Goal: Task Accomplishment & Management: Complete application form

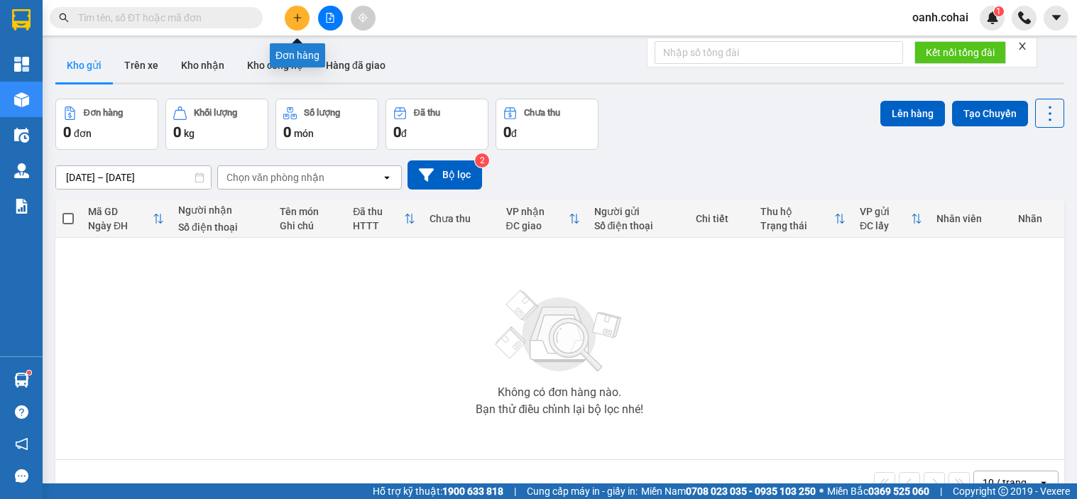
click at [295, 23] on button at bounding box center [297, 18] width 25 height 25
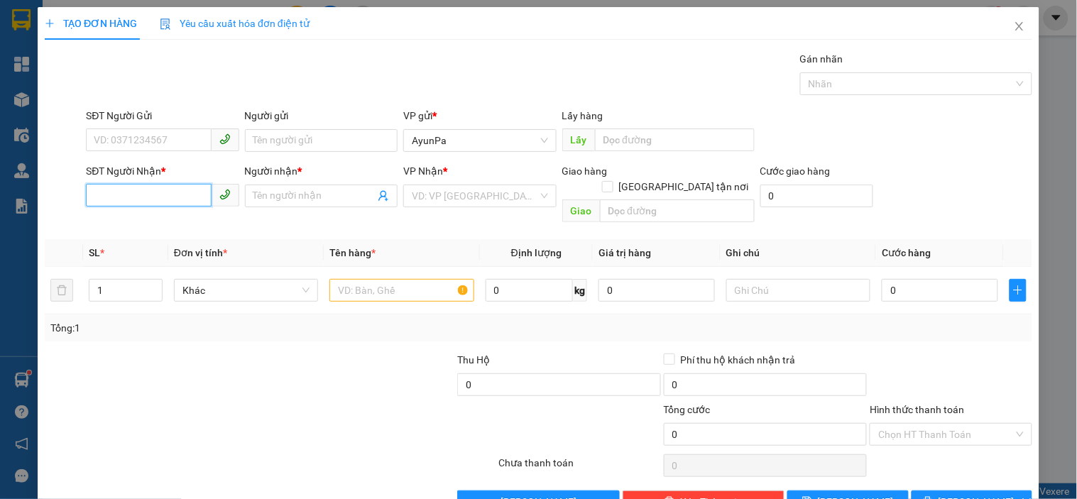
click at [121, 190] on input "SĐT Người Nhận *" at bounding box center [148, 195] width 125 height 23
type input "0971150783"
click at [163, 225] on div "0971150783 - MA HUK" at bounding box center [161, 225] width 134 height 16
type input "MA HUK"
type input "0971150783"
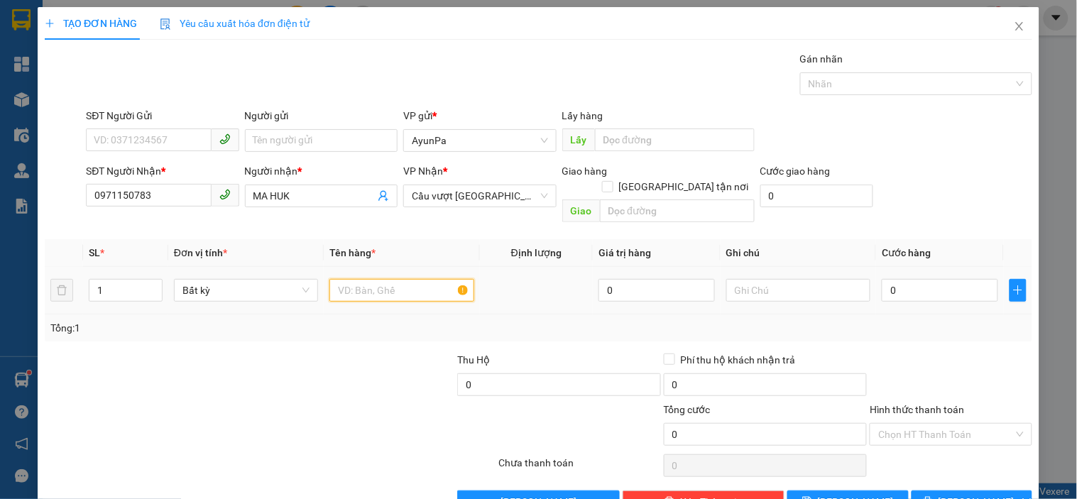
click at [366, 281] on input "text" at bounding box center [401, 290] width 144 height 23
click at [607, 199] on input "text" at bounding box center [677, 210] width 155 height 23
type input "cx huy hồng"
click at [403, 279] on input "text" at bounding box center [401, 290] width 144 height 23
type input "1bao"
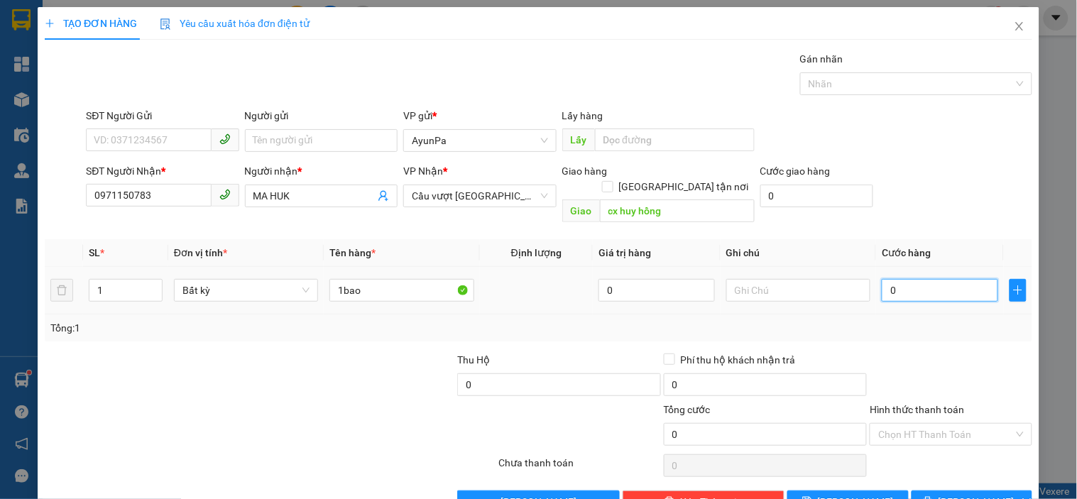
click at [968, 279] on input "0" at bounding box center [940, 290] width 116 height 23
type input "6"
type input "60"
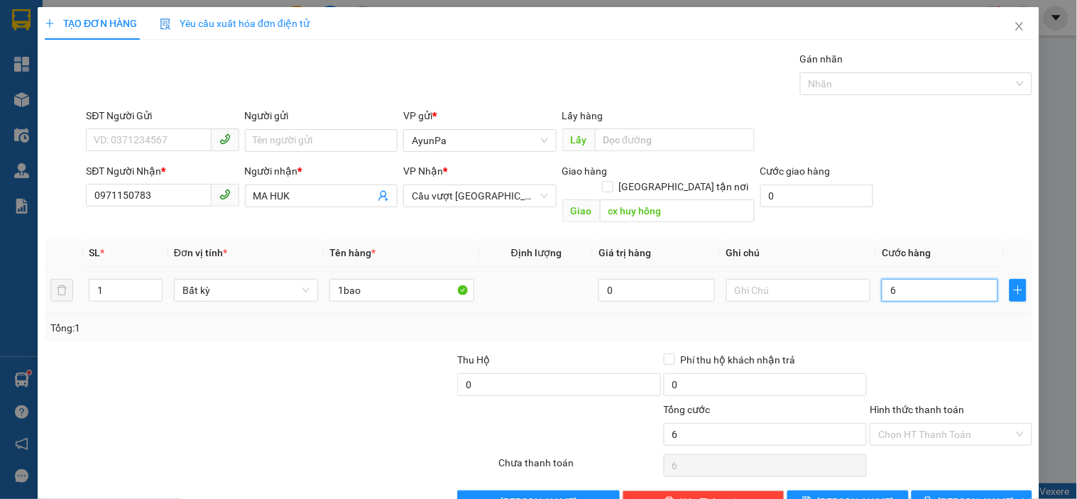
type input "60"
type input "6"
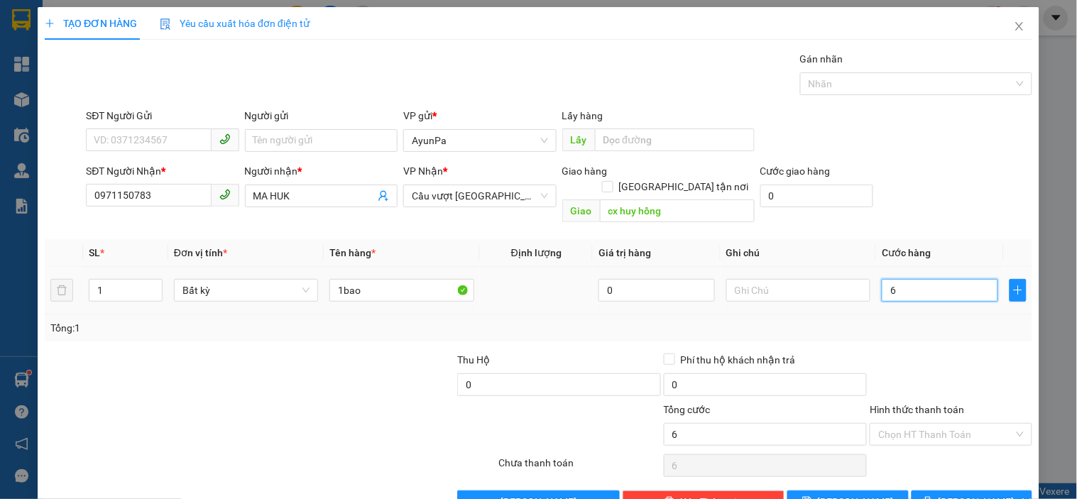
type input "0"
type input "05"
type input "5"
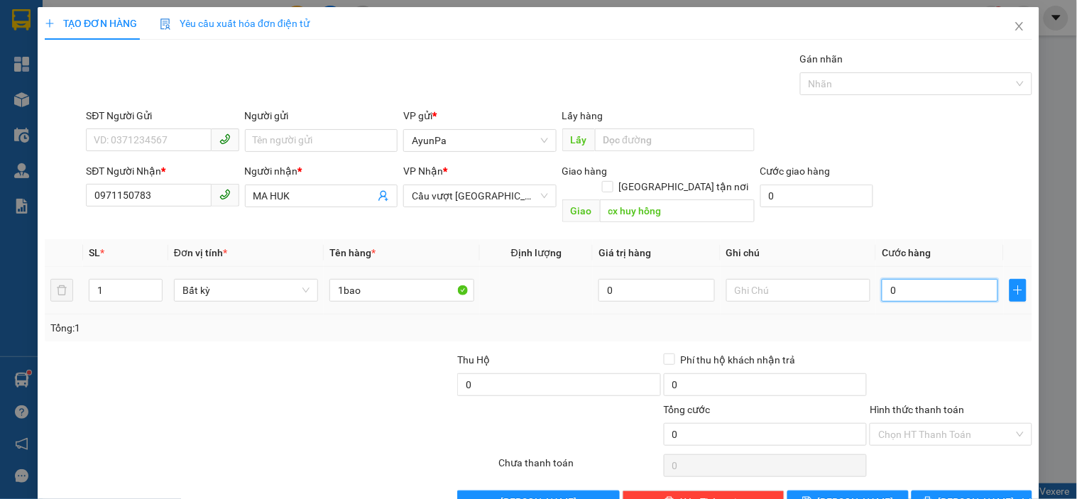
type input "5"
type input "050"
type input "50"
type input "50.000"
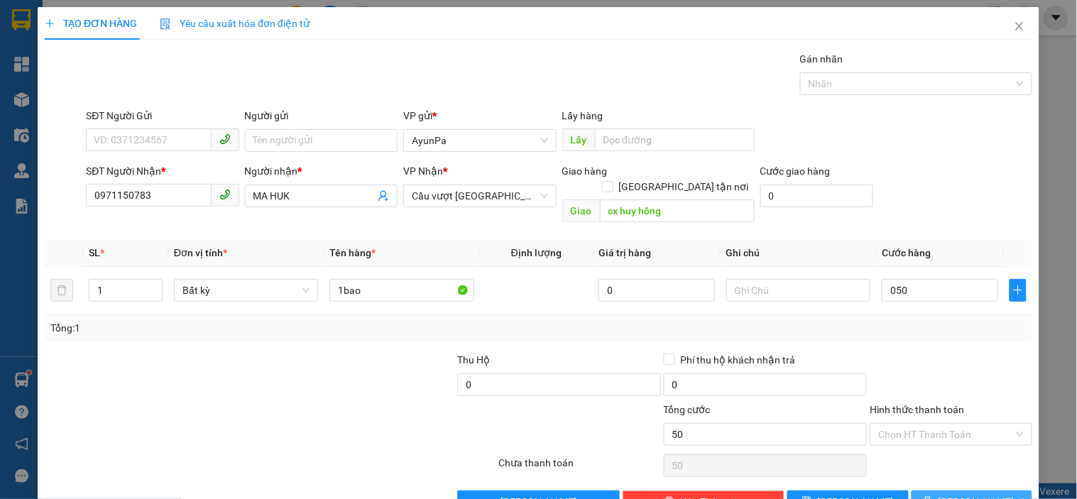
type input "50.000"
click at [933, 496] on icon "printer" at bounding box center [928, 501] width 10 height 10
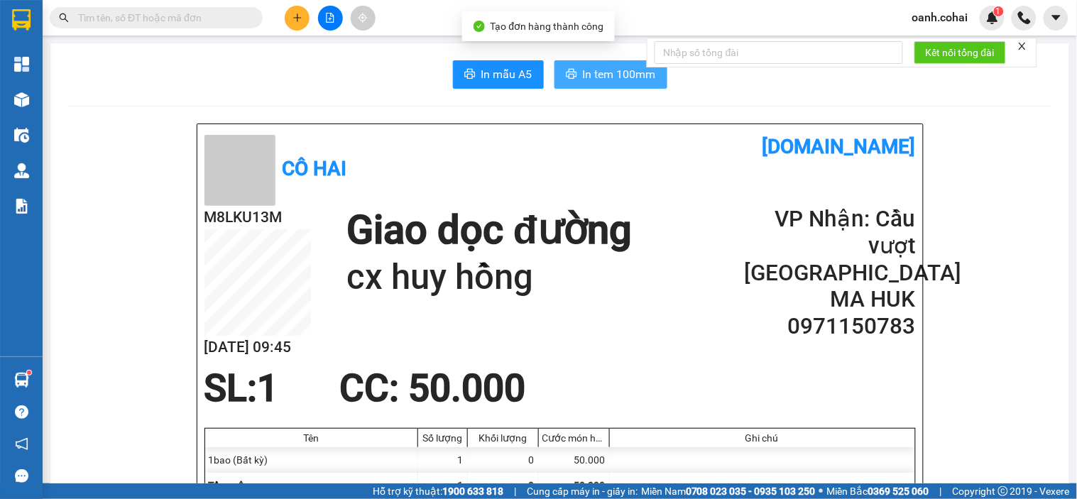
click at [593, 82] on span "In tem 100mm" at bounding box center [619, 74] width 73 height 18
click at [300, 19] on icon "plus" at bounding box center [297, 18] width 10 height 10
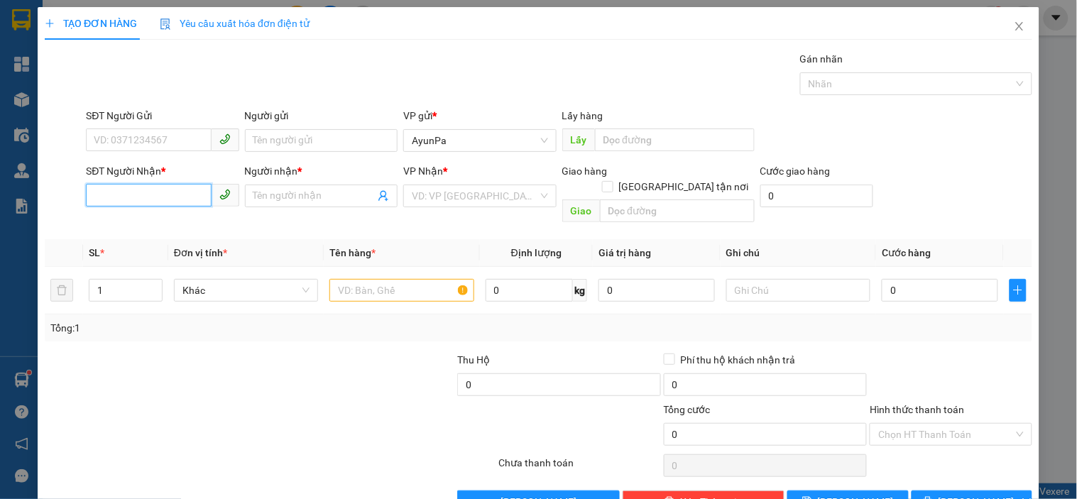
click at [175, 197] on input "SĐT Người Nhận *" at bounding box center [148, 195] width 125 height 23
type input "0335303091"
click at [292, 199] on input "Người nhận *" at bounding box center [313, 196] width 121 height 16
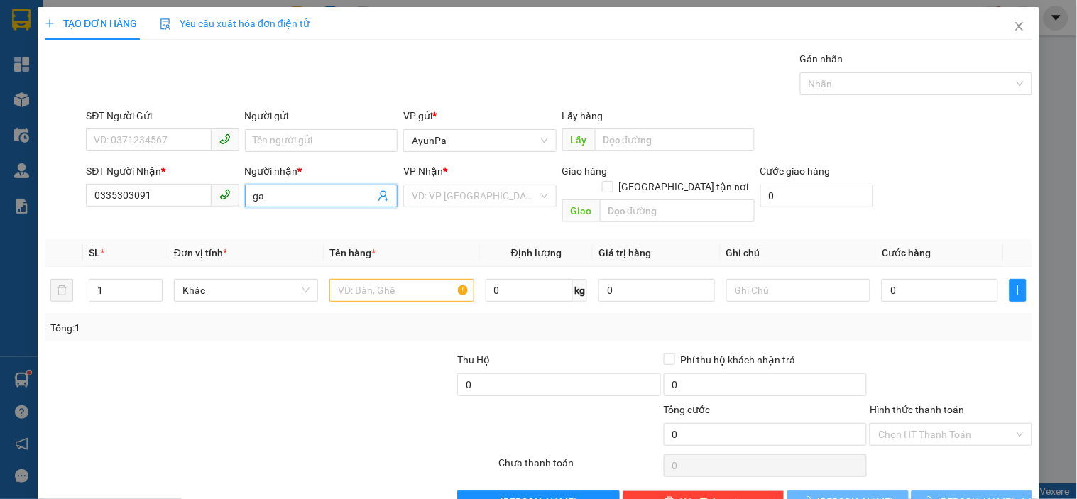
type input "g"
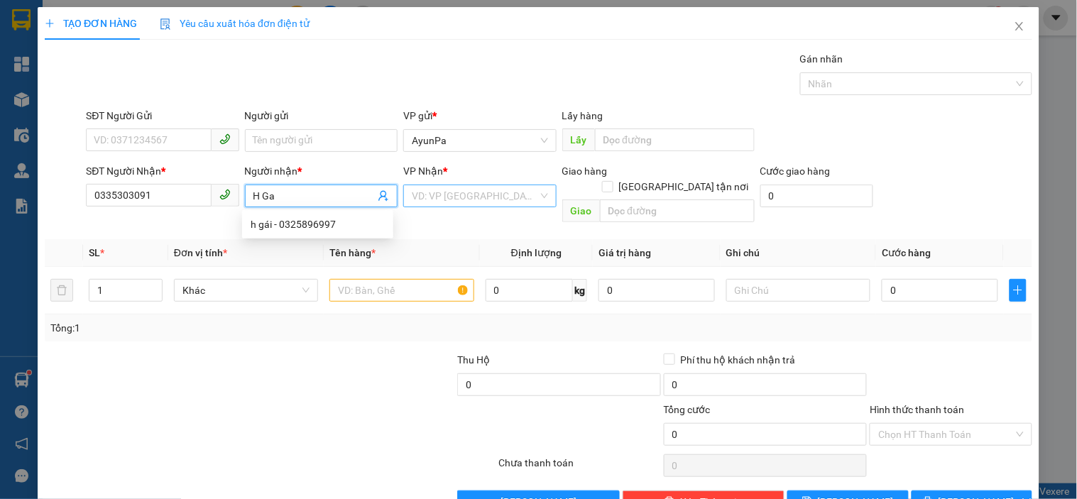
type input "H Ga"
click at [439, 196] on input "search" at bounding box center [475, 195] width 126 height 21
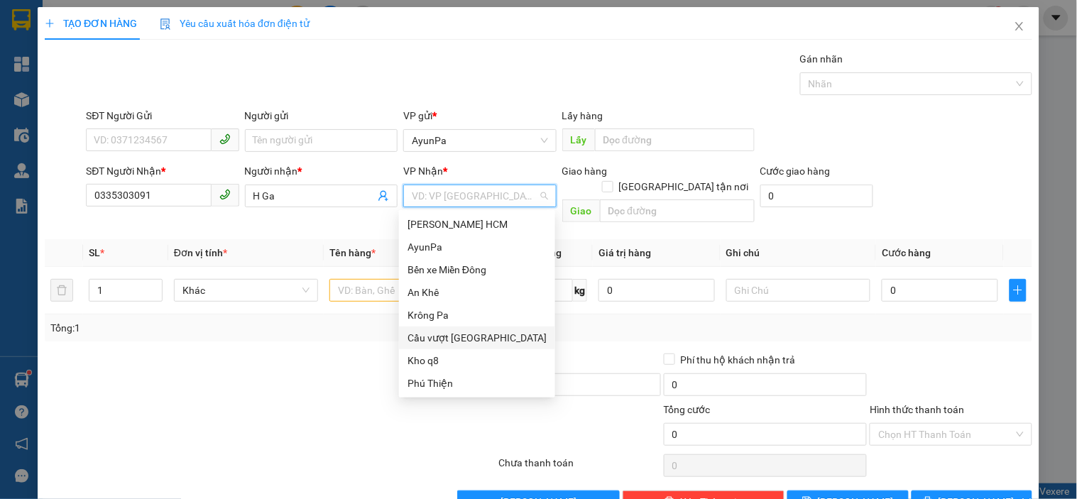
click at [458, 332] on div "Cầu vượt [GEOGRAPHIC_DATA]" at bounding box center [476, 338] width 139 height 16
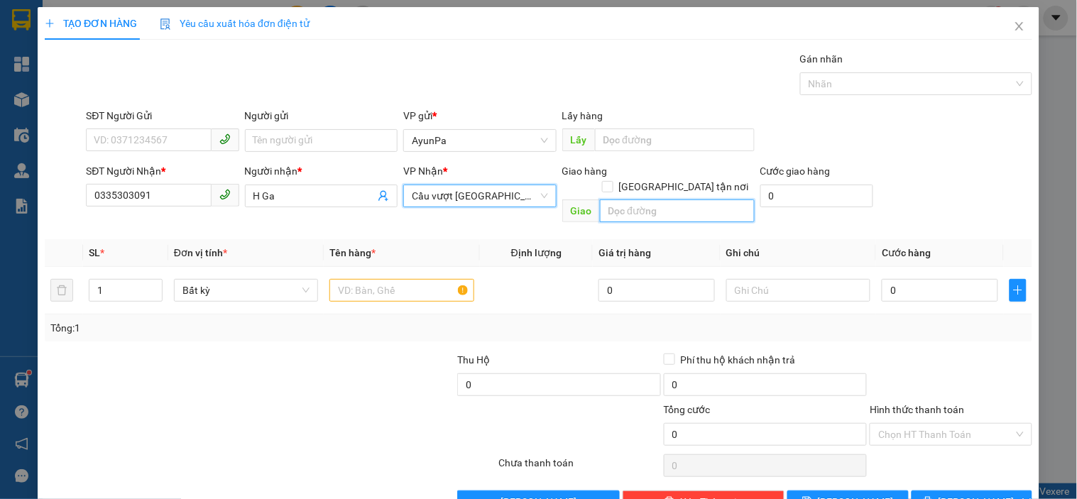
click at [601, 199] on input "text" at bounding box center [677, 210] width 155 height 23
type input "cx huy hồng"
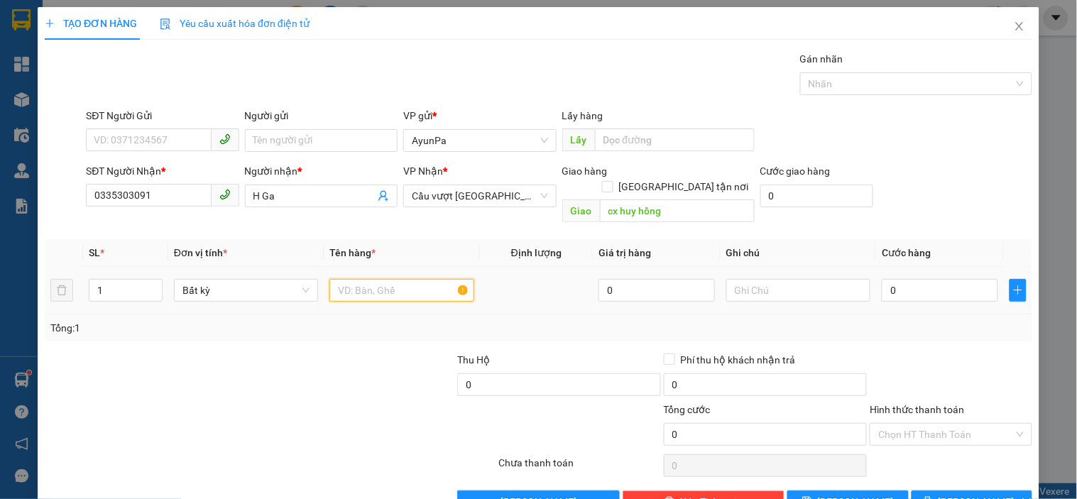
click at [432, 279] on input "text" at bounding box center [401, 290] width 144 height 23
type input "1th"
click at [888, 279] on input "0" at bounding box center [940, 290] width 116 height 23
type input "5"
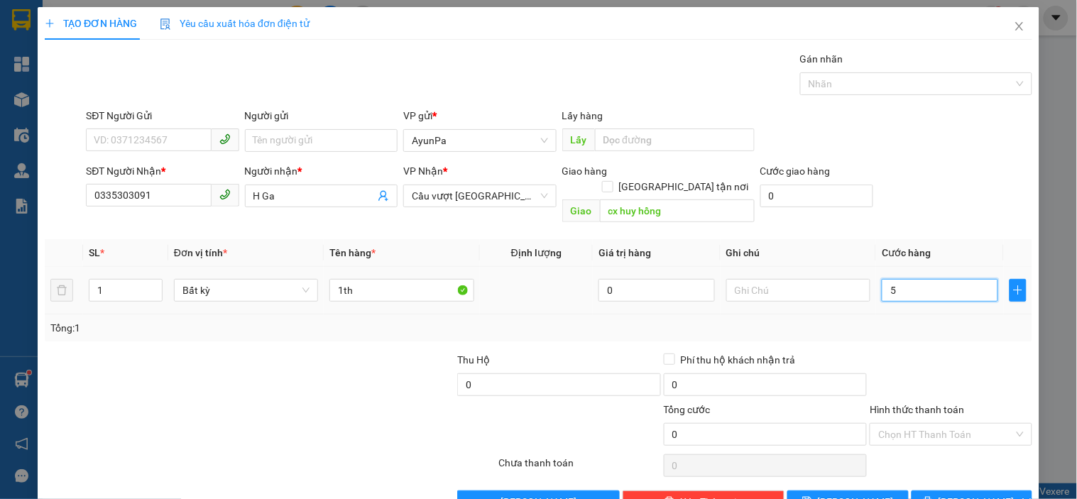
type input "5"
type input "50"
type input "50.000"
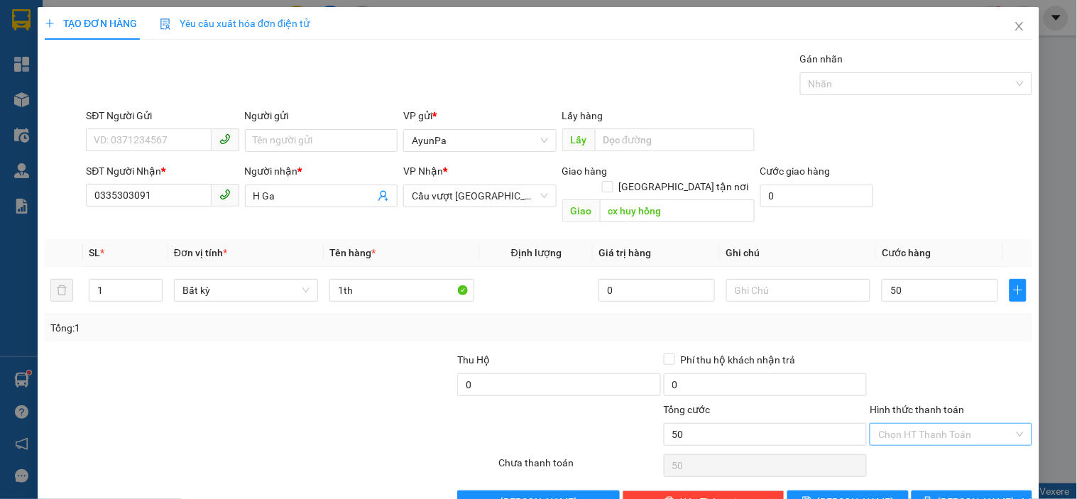
type input "50.000"
click at [909, 424] on input "Hình thức thanh toán" at bounding box center [945, 434] width 135 height 21
click at [904, 441] on div "Tại văn phòng" at bounding box center [941, 447] width 143 height 16
type input "0"
click at [926, 491] on button "[PERSON_NAME] và In" at bounding box center [972, 502] width 121 height 23
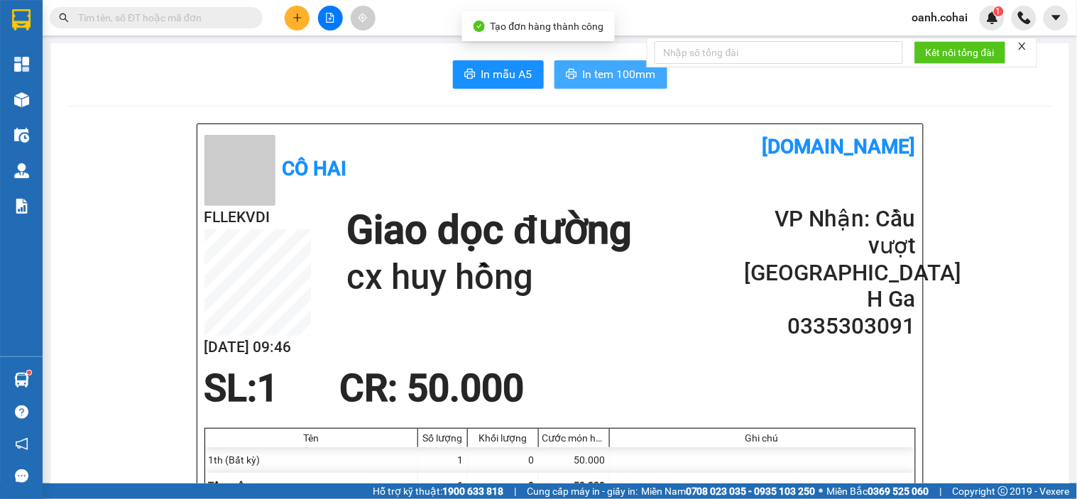
click at [629, 82] on span "In tem 100mm" at bounding box center [619, 74] width 73 height 18
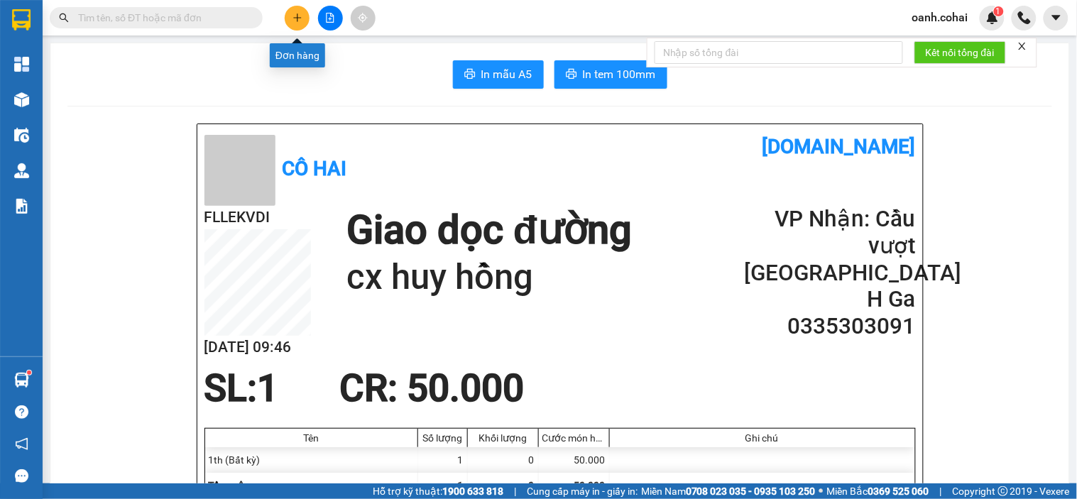
click at [296, 17] on icon "plus" at bounding box center [297, 17] width 8 height 1
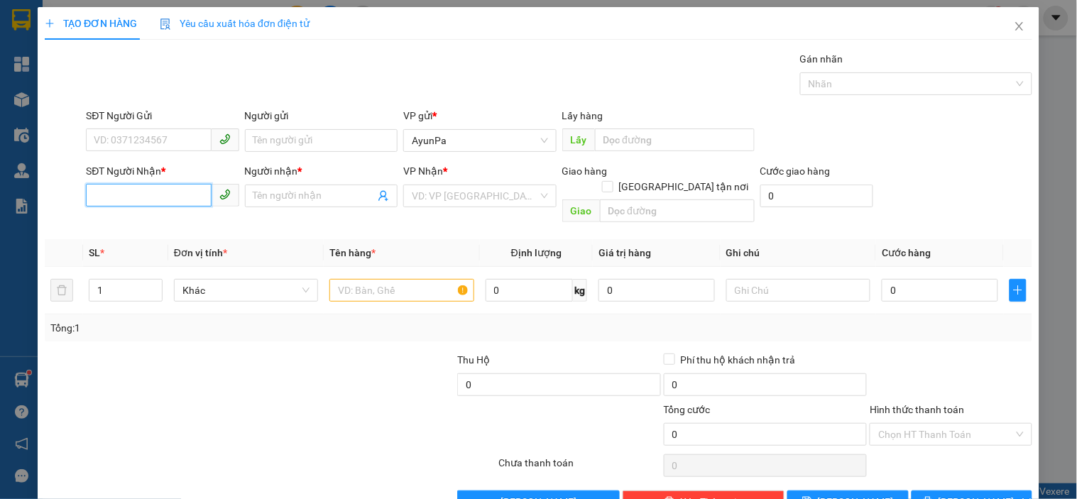
click at [175, 190] on input "SĐT Người Nhận *" at bounding box center [148, 195] width 125 height 23
type input "0939679113"
drag, startPoint x: 164, startPoint y: 227, endPoint x: 301, endPoint y: 242, distance: 137.8
click at [171, 227] on div "0939679113 - A KHIÊM" at bounding box center [161, 225] width 134 height 16
type input "A KHIÊM"
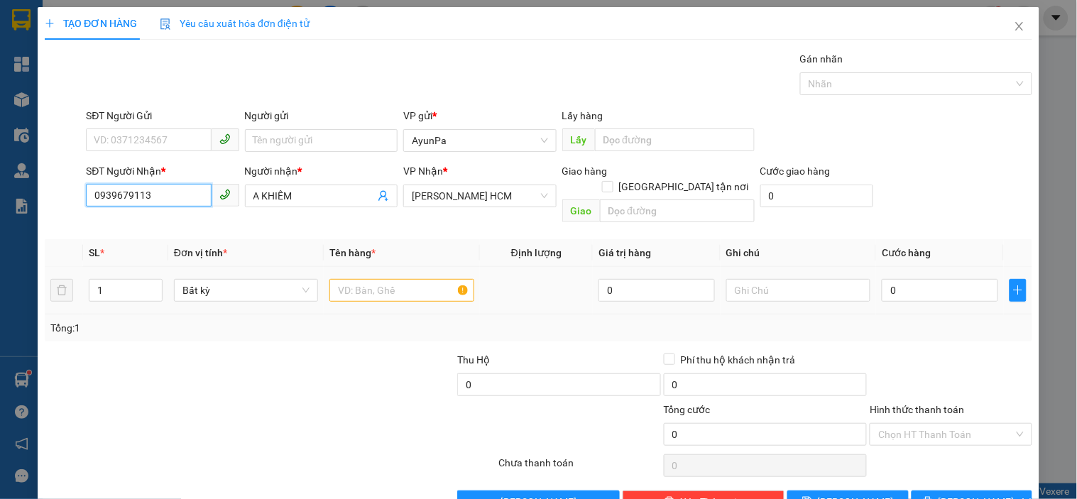
type input "0939679113"
click at [374, 279] on input "text" at bounding box center [401, 290] width 144 height 23
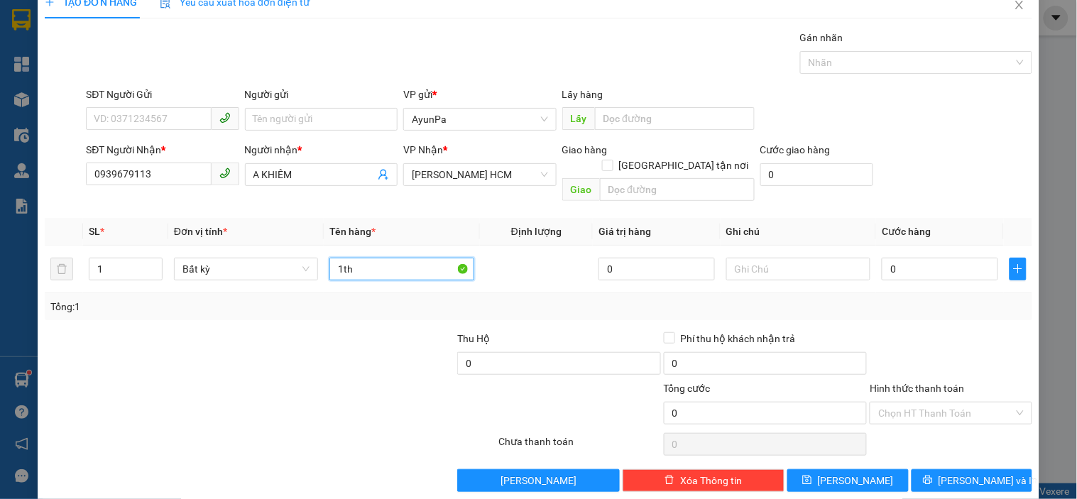
scroll to position [26, 0]
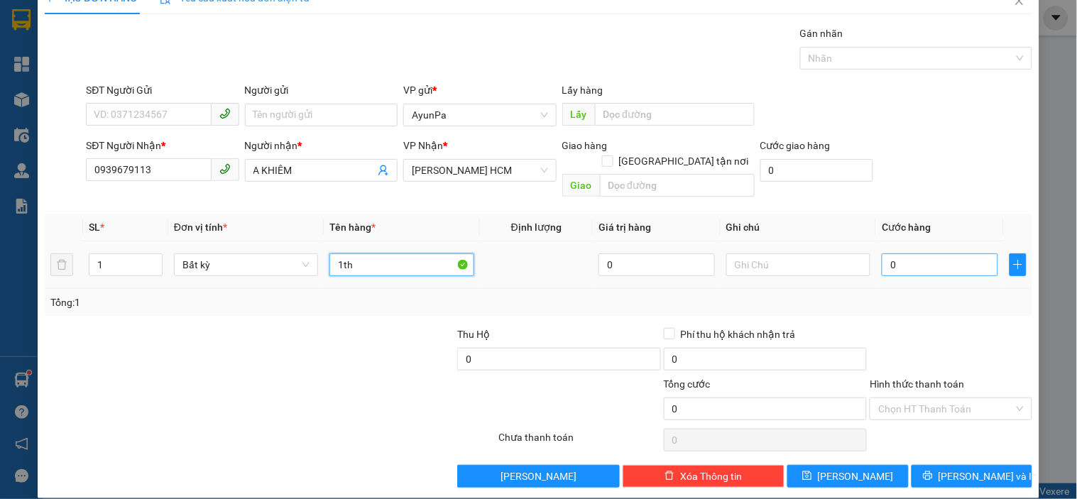
type input "1th"
click at [934, 253] on input "0" at bounding box center [940, 264] width 116 height 23
type input "6"
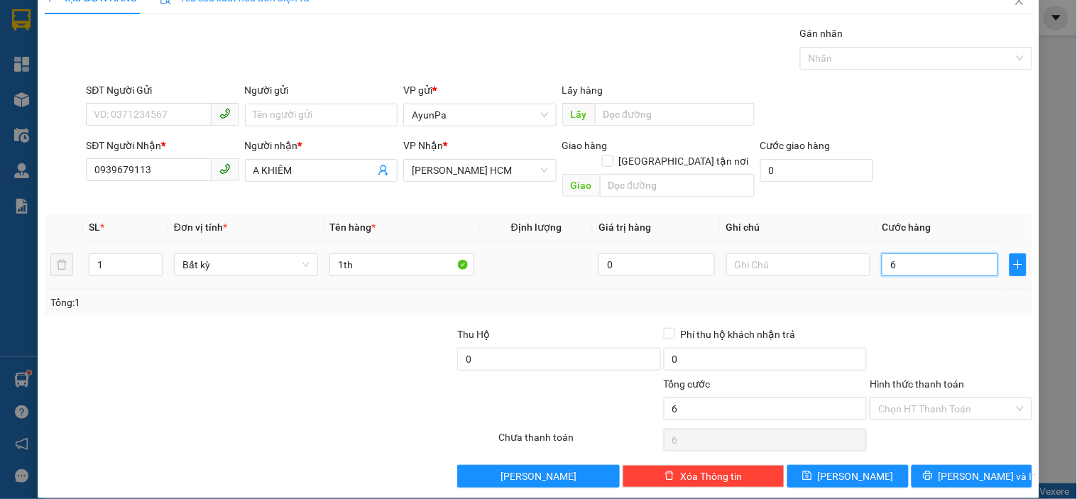
type input "0"
type input "05"
type input "5"
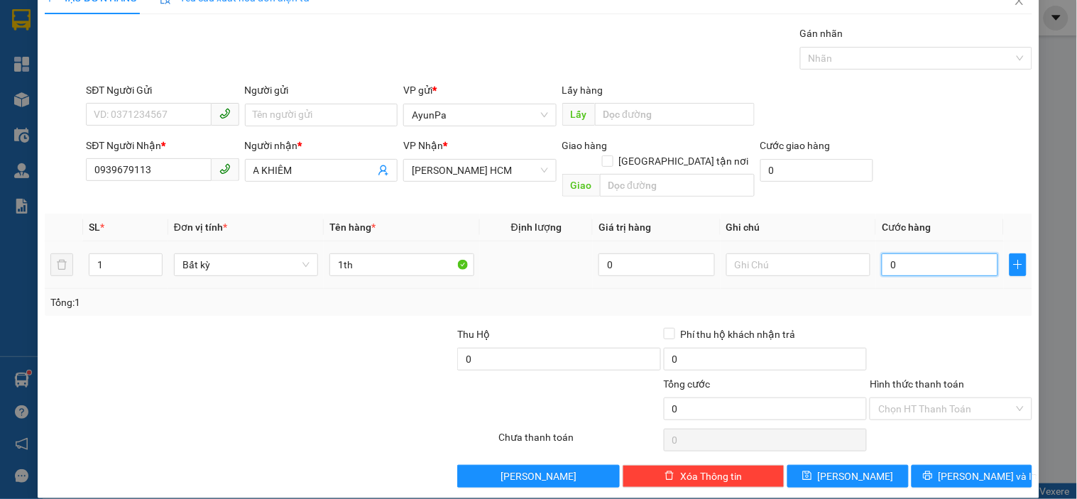
type input "5"
type input "050"
type input "50"
type input "50.000"
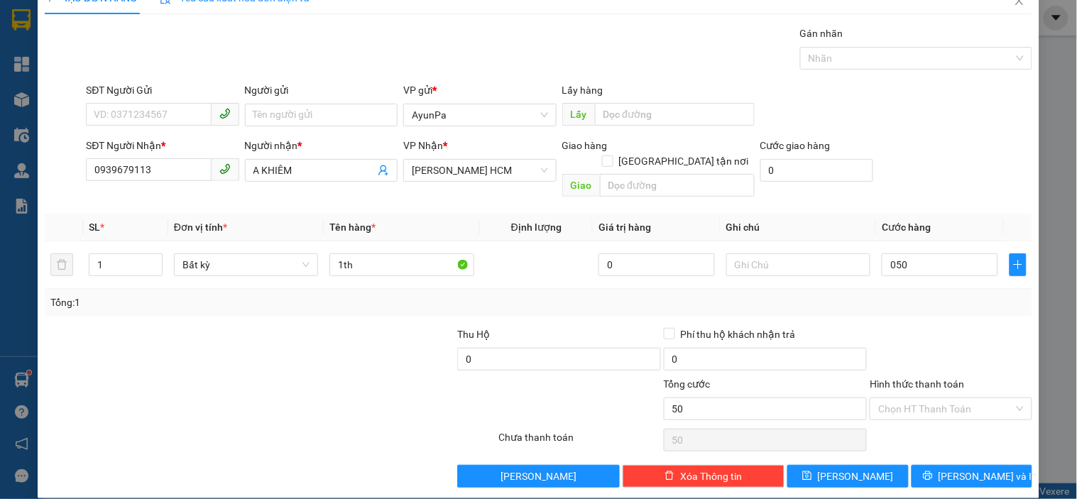
type input "50.000"
drag, startPoint x: 950, startPoint y: 293, endPoint x: 938, endPoint y: 376, distance: 83.9
click at [950, 301] on div "Transit Pickup Surcharge Ids Transit Deliver Surcharge Ids Transit Deliver Surc…" at bounding box center [538, 257] width 987 height 462
click at [930, 398] on input "Hình thức thanh toán" at bounding box center [945, 408] width 135 height 21
click at [919, 420] on div "Tại văn phòng" at bounding box center [941, 422] width 143 height 16
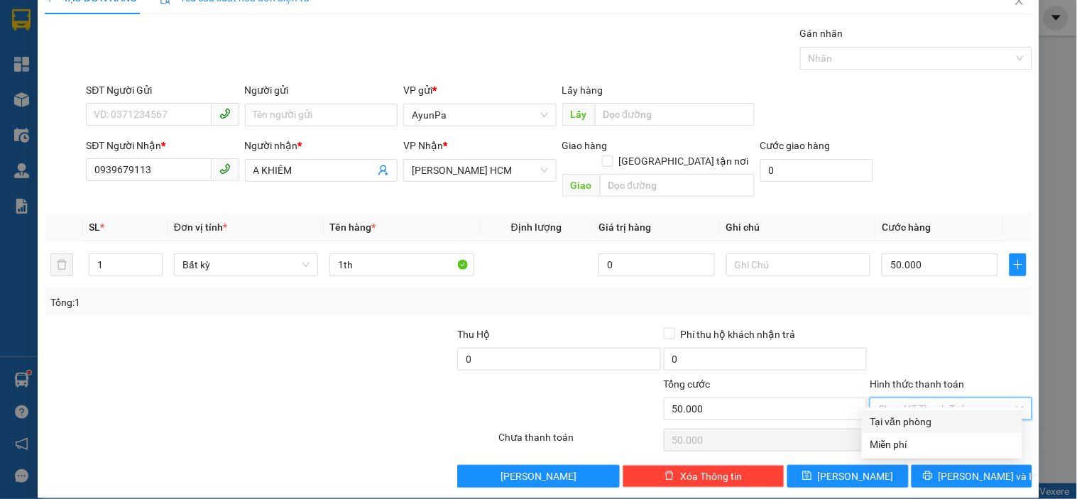
type input "0"
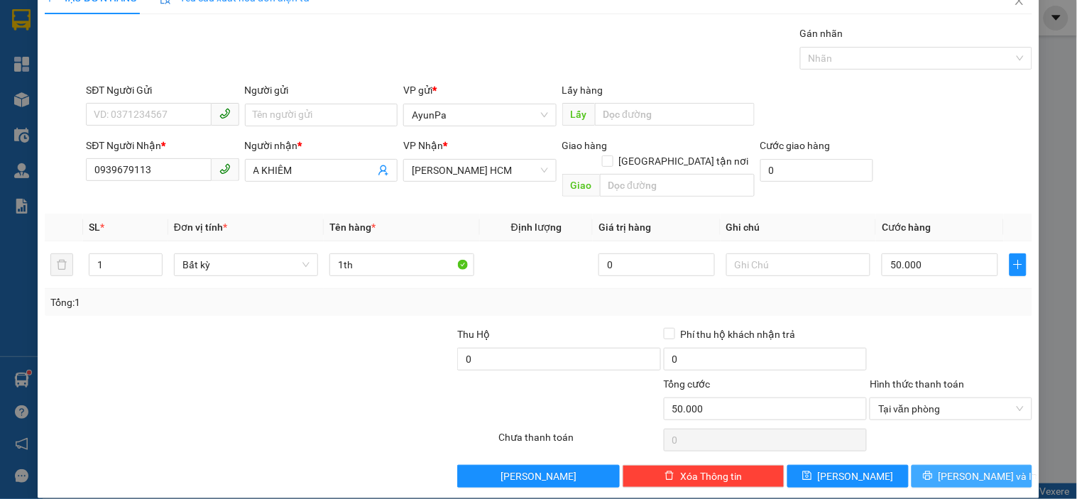
click at [933, 471] on icon "printer" at bounding box center [928, 476] width 10 height 10
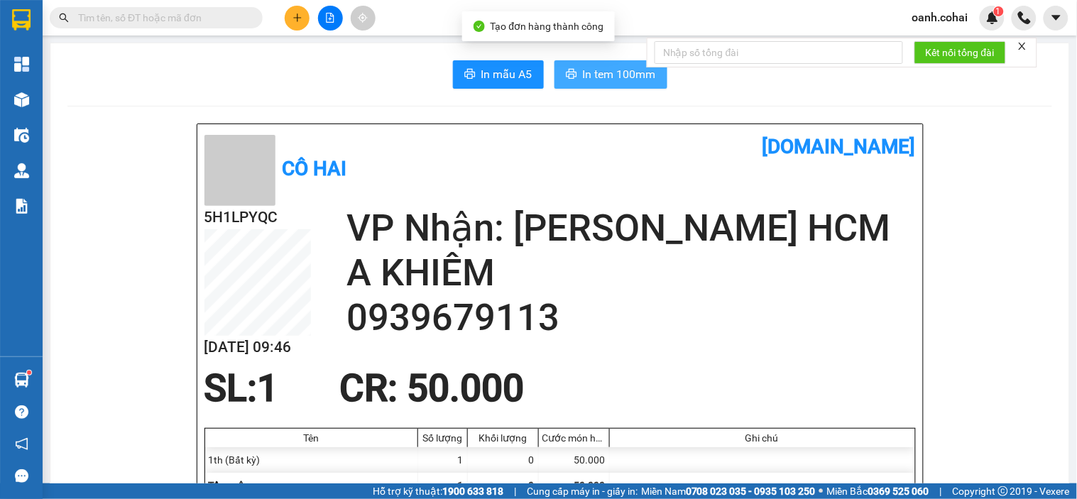
click at [607, 75] on span "In tem 100mm" at bounding box center [619, 74] width 73 height 18
click at [296, 18] on icon "plus" at bounding box center [297, 18] width 10 height 10
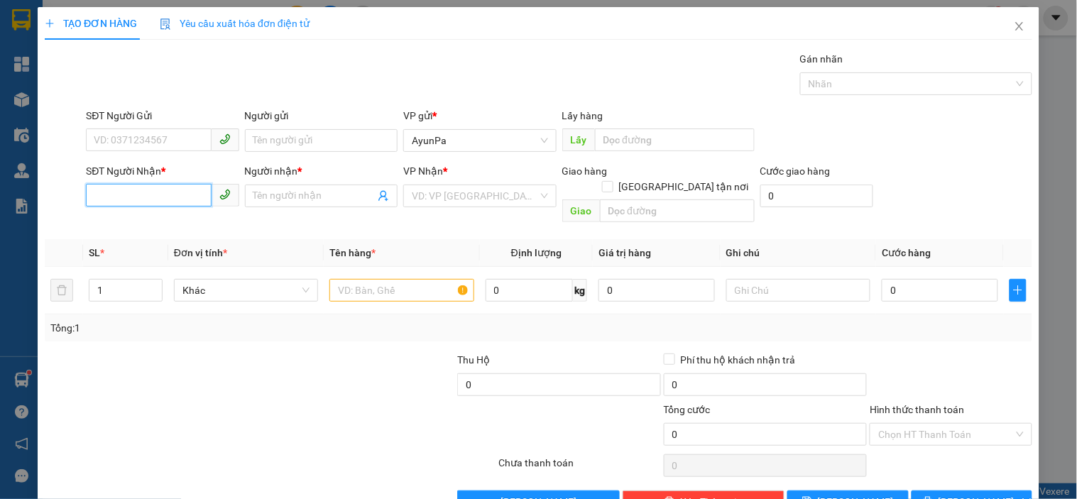
click at [160, 192] on input "SĐT Người Nhận *" at bounding box center [148, 195] width 125 height 23
type input "0376309625"
click at [160, 232] on div "0376309625 - yun" at bounding box center [160, 224] width 151 height 23
type input "yun"
type input "0376309625"
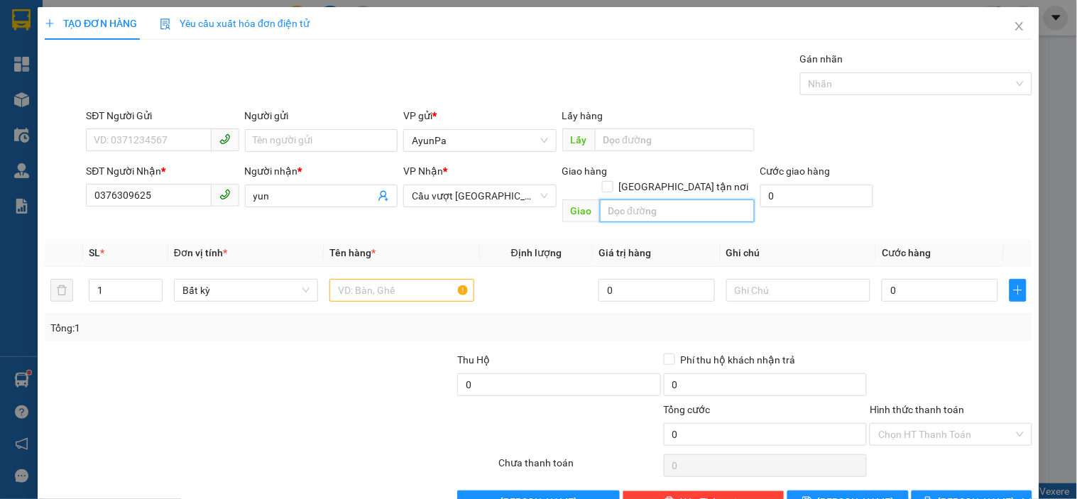
click at [628, 199] on input "text" at bounding box center [677, 210] width 155 height 23
type input "cx huy hồng"
click at [420, 279] on input "text" at bounding box center [401, 290] width 144 height 23
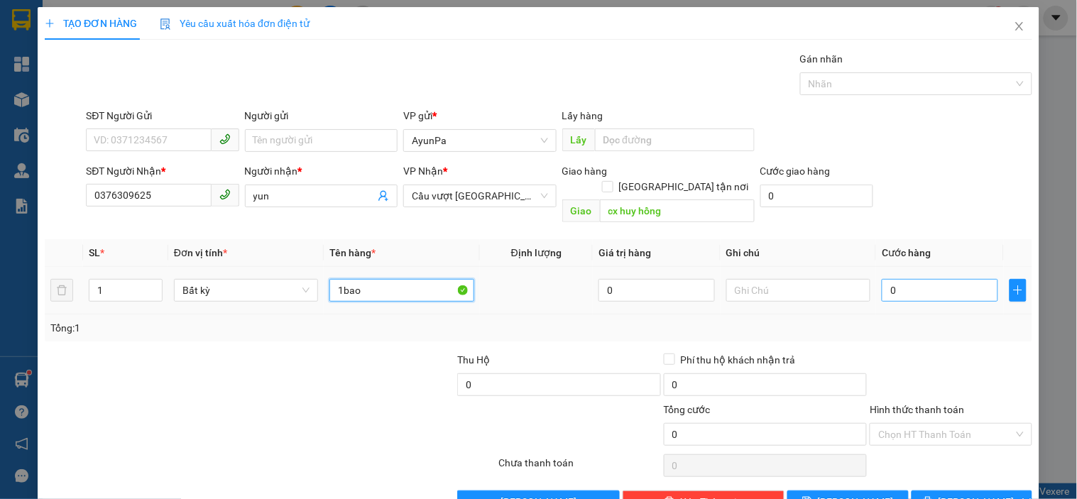
type input "1bao"
click at [903, 279] on input "0" at bounding box center [940, 290] width 116 height 23
type input "5"
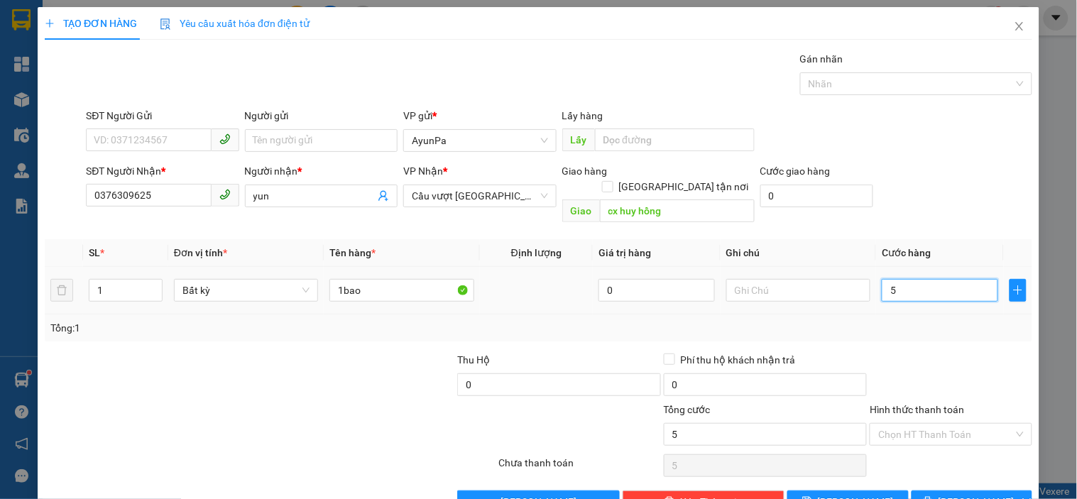
type input "0"
type input "06"
type input "6"
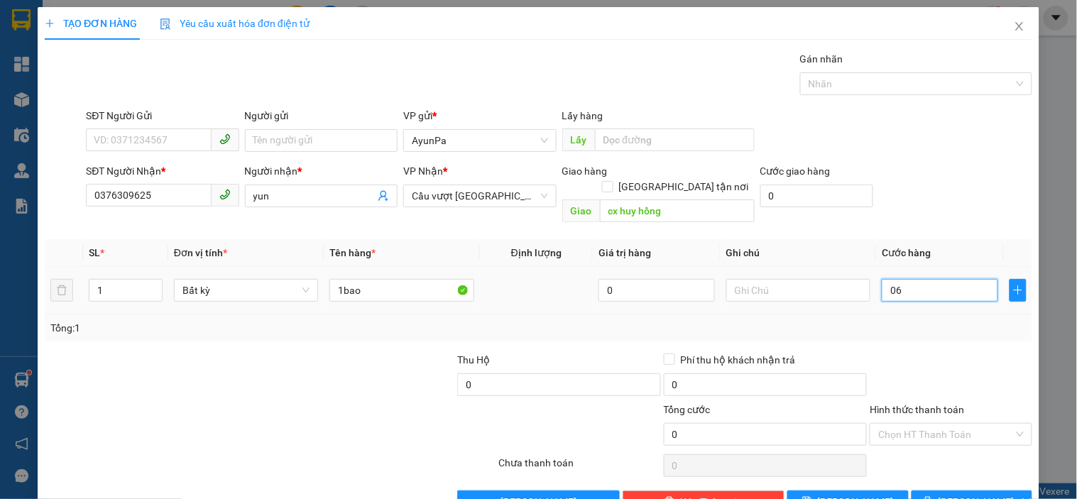
type input "6"
type input "060"
type input "60"
type input "60.000"
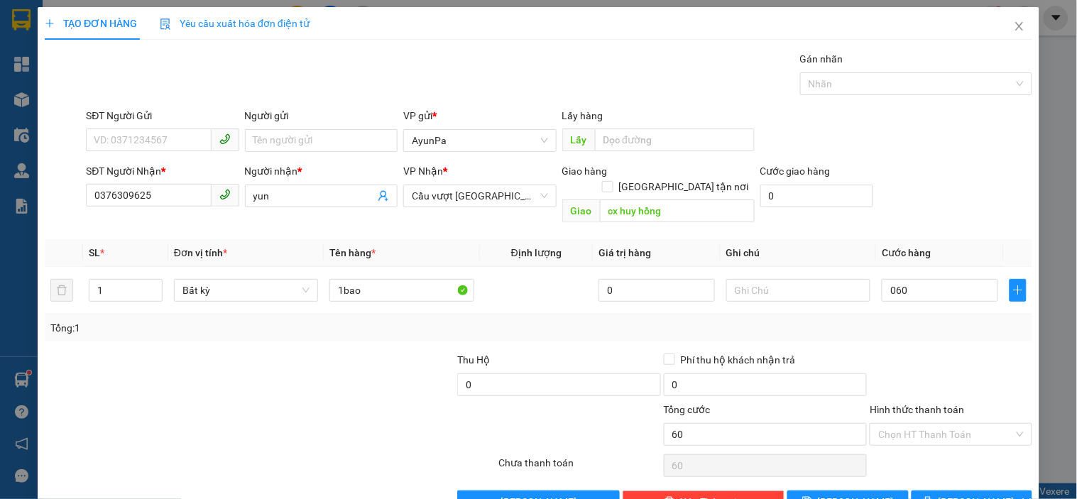
type input "60.000"
click at [911, 320] on div "Tổng: 1" at bounding box center [538, 328] width 976 height 16
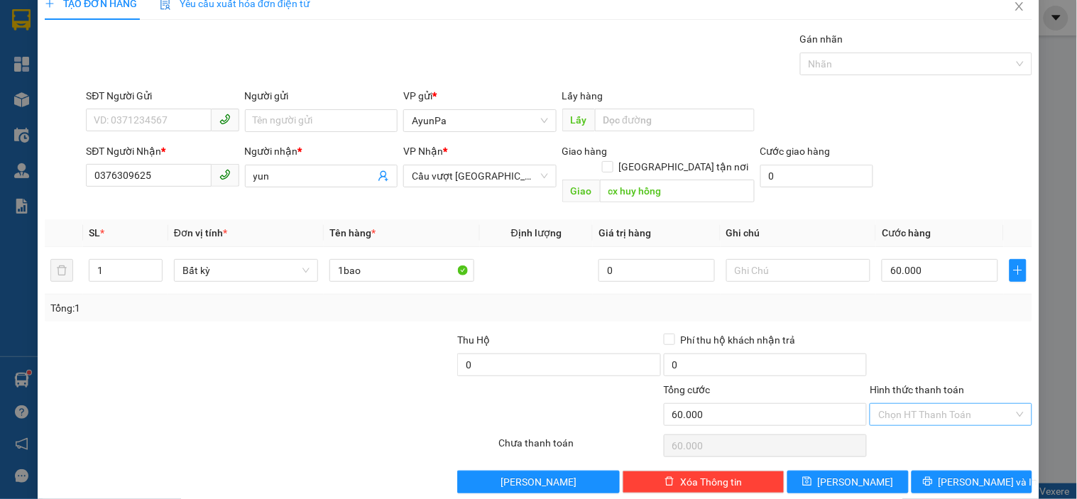
scroll to position [26, 0]
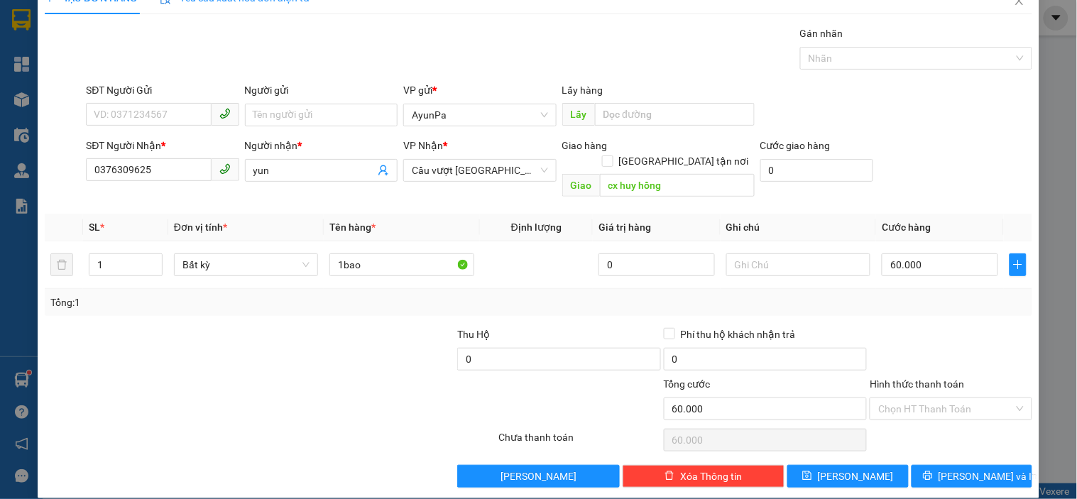
drag, startPoint x: 929, startPoint y: 394, endPoint x: 917, endPoint y: 405, distance: 16.1
click at [930, 398] on input "Hình thức thanh toán" at bounding box center [945, 408] width 135 height 21
click at [909, 414] on div "Tại văn phòng" at bounding box center [941, 422] width 143 height 16
type input "0"
click at [921, 465] on button "[PERSON_NAME] và In" at bounding box center [972, 476] width 121 height 23
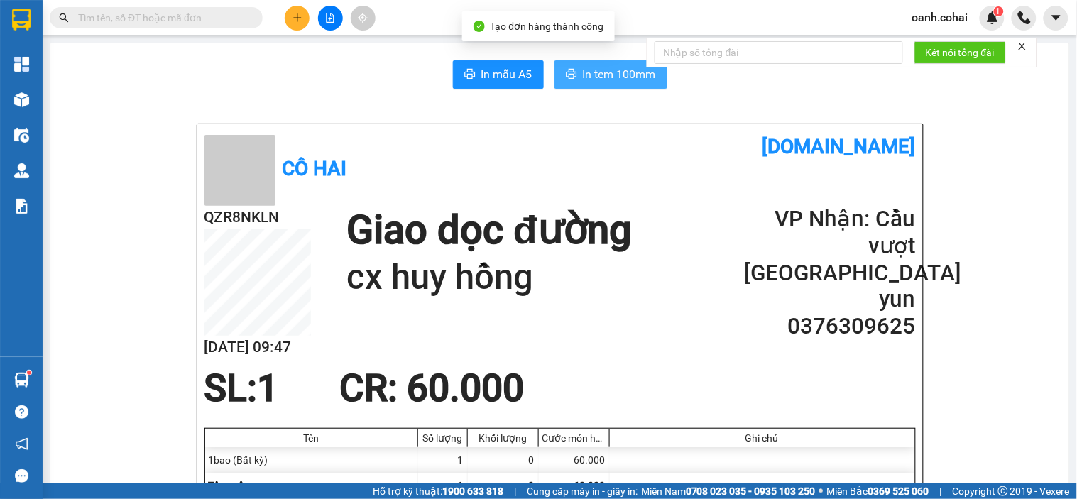
click at [587, 77] on span "In tem 100mm" at bounding box center [619, 74] width 73 height 18
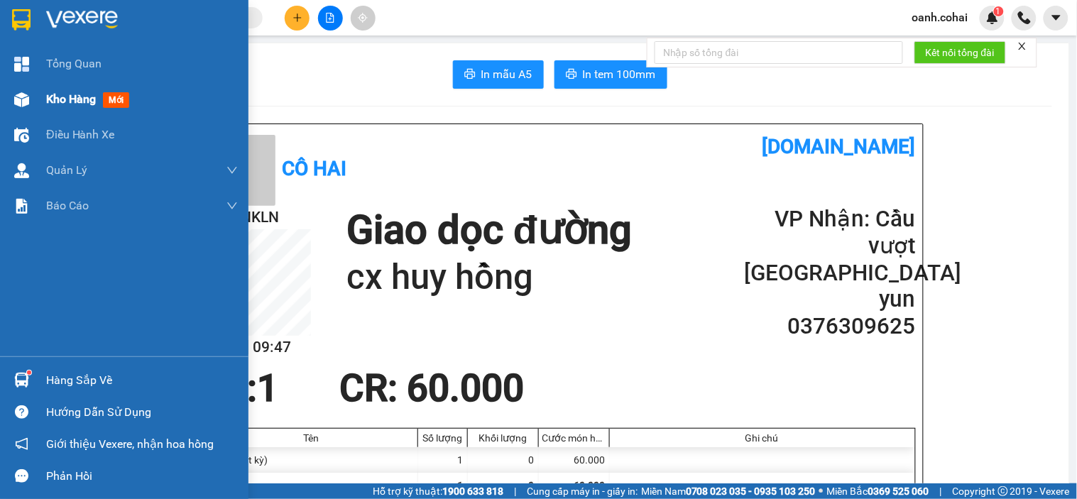
click at [67, 94] on span "Kho hàng" at bounding box center [71, 98] width 50 height 13
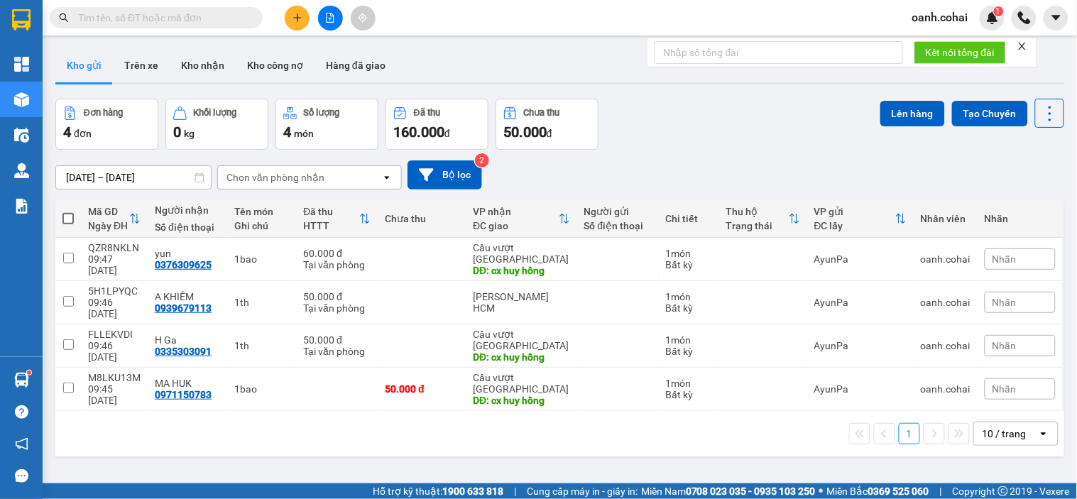
click at [300, 22] on icon "plus" at bounding box center [297, 18] width 10 height 10
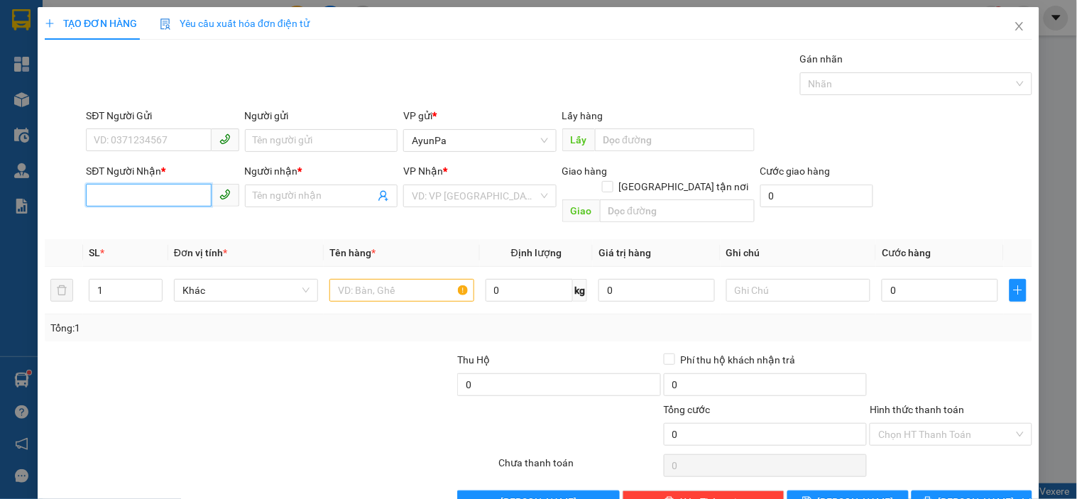
click at [187, 202] on input "SĐT Người Nhận *" at bounding box center [148, 195] width 125 height 23
type input "0935234139"
drag, startPoint x: 173, startPoint y: 229, endPoint x: 247, endPoint y: 249, distance: 76.5
click at [173, 229] on div "0935234139 - THƯƠNG" at bounding box center [161, 225] width 134 height 16
type input "THƯƠNG"
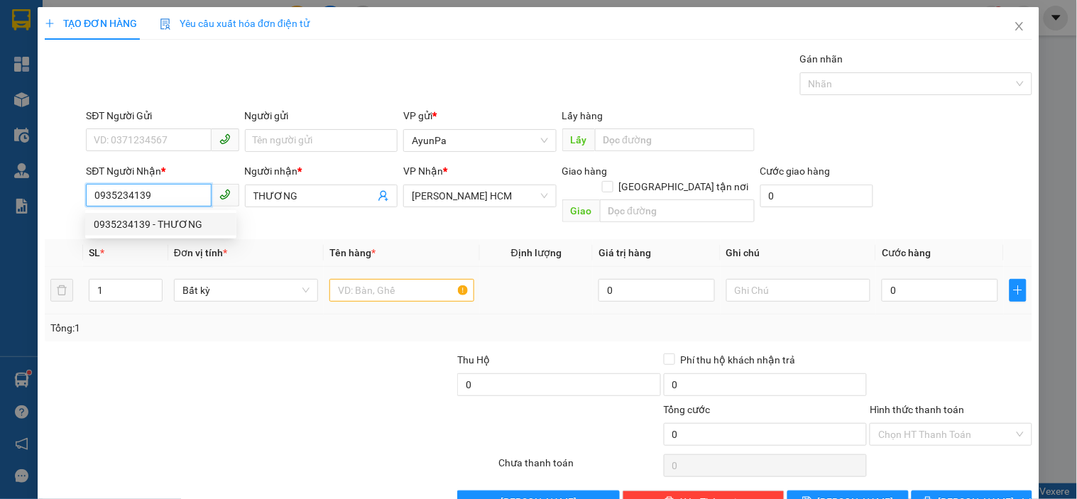
type input "0935234139"
click at [359, 279] on input "text" at bounding box center [401, 290] width 144 height 23
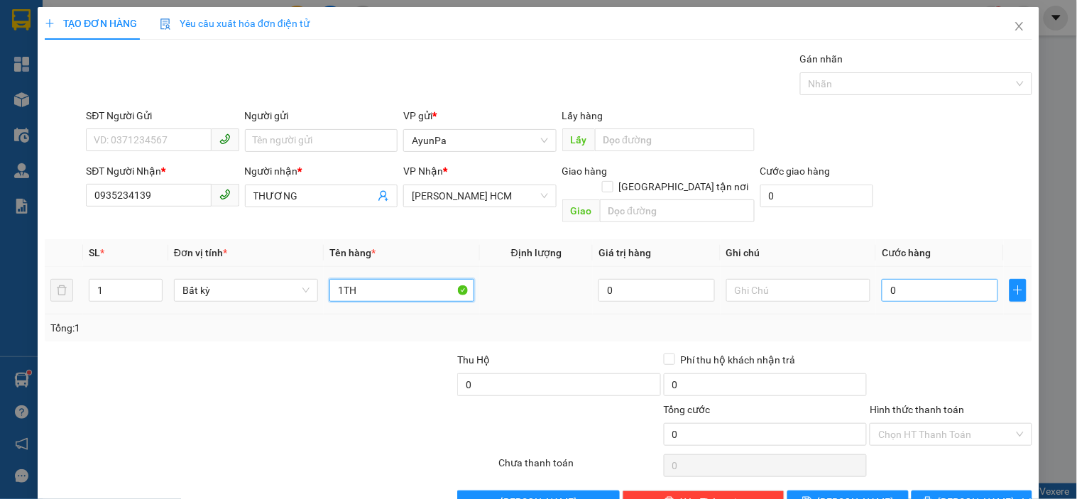
type input "1TH"
click at [893, 279] on input "0" at bounding box center [940, 290] width 116 height 23
type input "5"
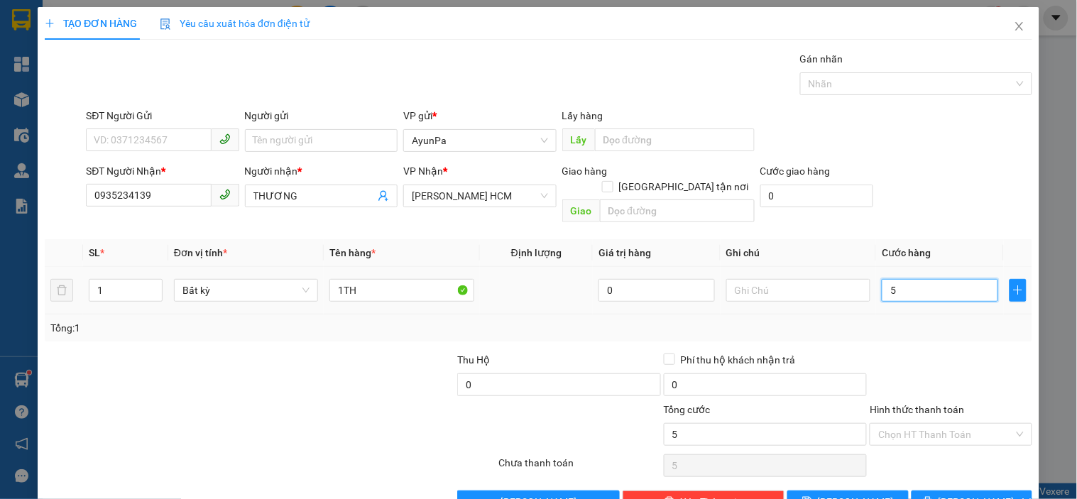
type input "50"
type input "50.000"
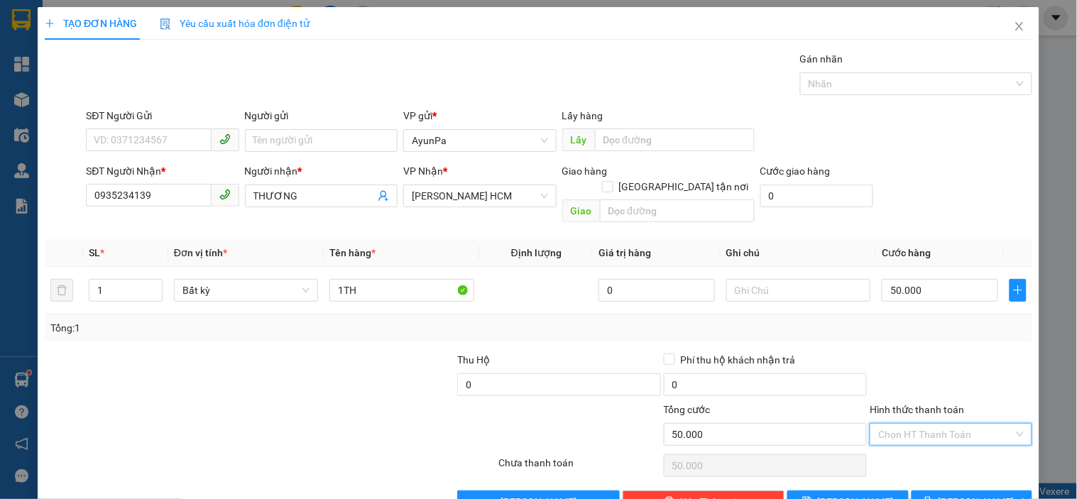
drag, startPoint x: 916, startPoint y: 417, endPoint x: 905, endPoint y: 438, distance: 24.1
click at [912, 425] on input "Hình thức thanh toán" at bounding box center [945, 434] width 135 height 21
click at [903, 453] on div "Tại văn phòng" at bounding box center [941, 447] width 143 height 16
type input "0"
click at [953, 469] on div "Transit Pickup Surcharge Ids Transit Deliver Surcharge Ids Transit Deliver Surc…" at bounding box center [538, 282] width 987 height 462
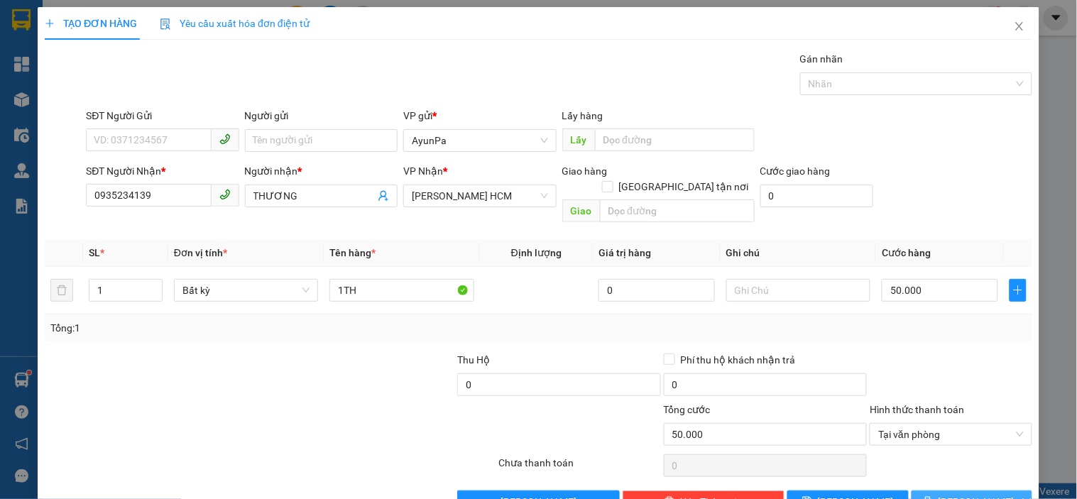
click at [953, 494] on span "[PERSON_NAME] và In" at bounding box center [988, 502] width 99 height 16
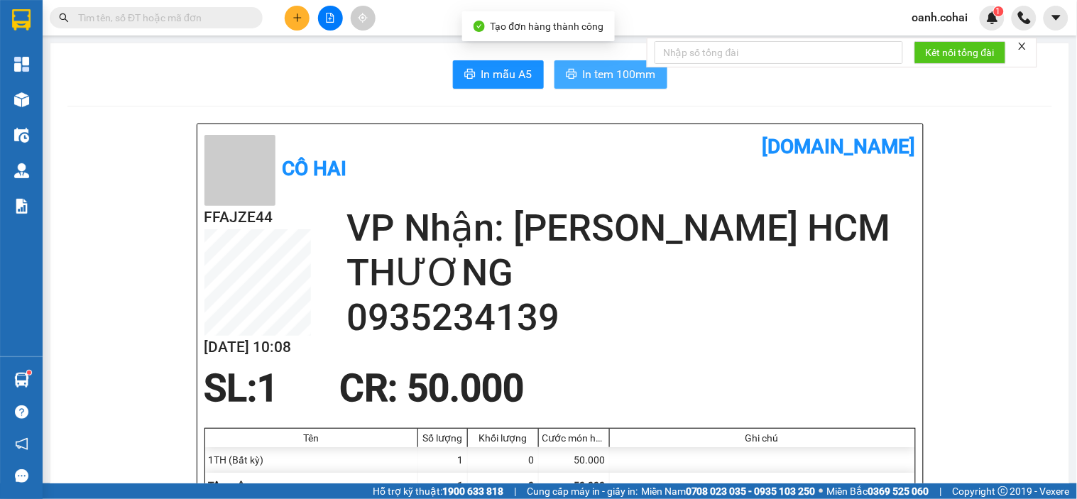
click at [618, 73] on span "In tem 100mm" at bounding box center [619, 74] width 73 height 18
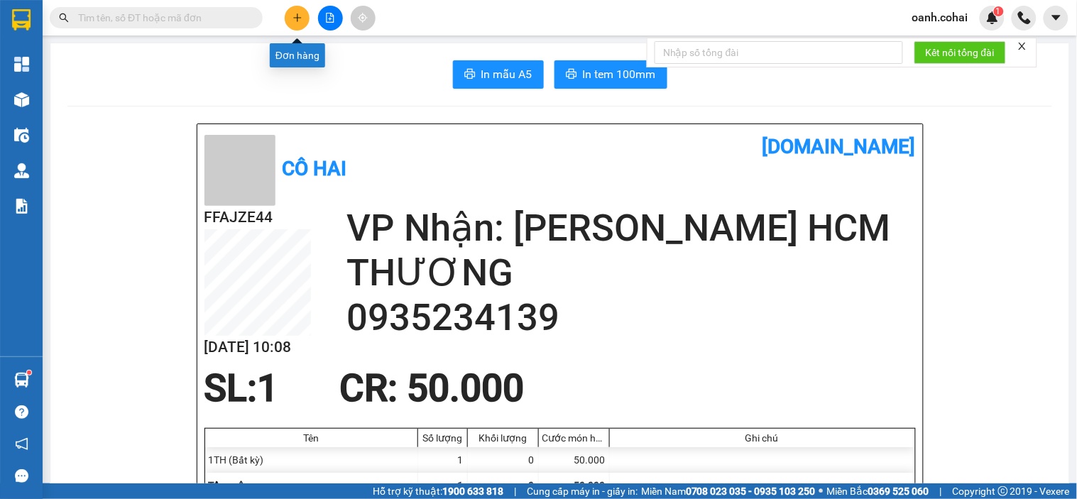
click at [292, 20] on icon "plus" at bounding box center [297, 18] width 10 height 10
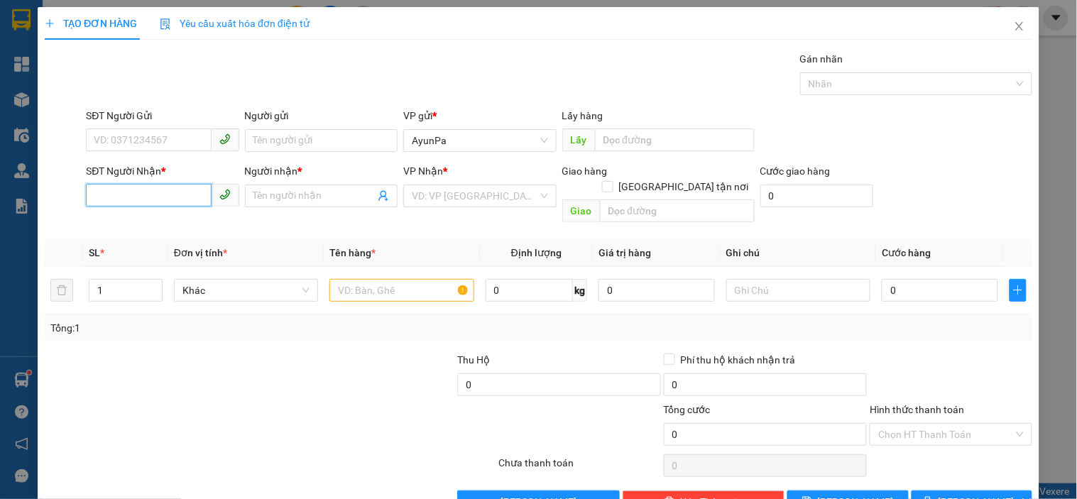
click at [139, 192] on input "SĐT Người Nhận *" at bounding box center [148, 195] width 125 height 23
type input "0582358985"
click at [310, 197] on input "Người nhận *" at bounding box center [313, 196] width 121 height 16
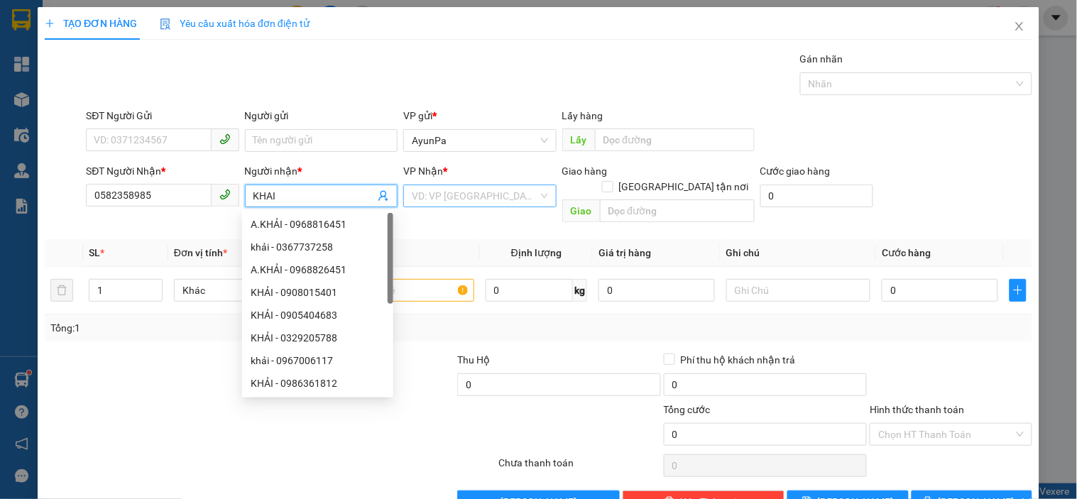
type input "KHAI"
drag, startPoint x: 502, startPoint y: 199, endPoint x: 496, endPoint y: 204, distance: 8.1
click at [500, 199] on input "search" at bounding box center [475, 195] width 126 height 21
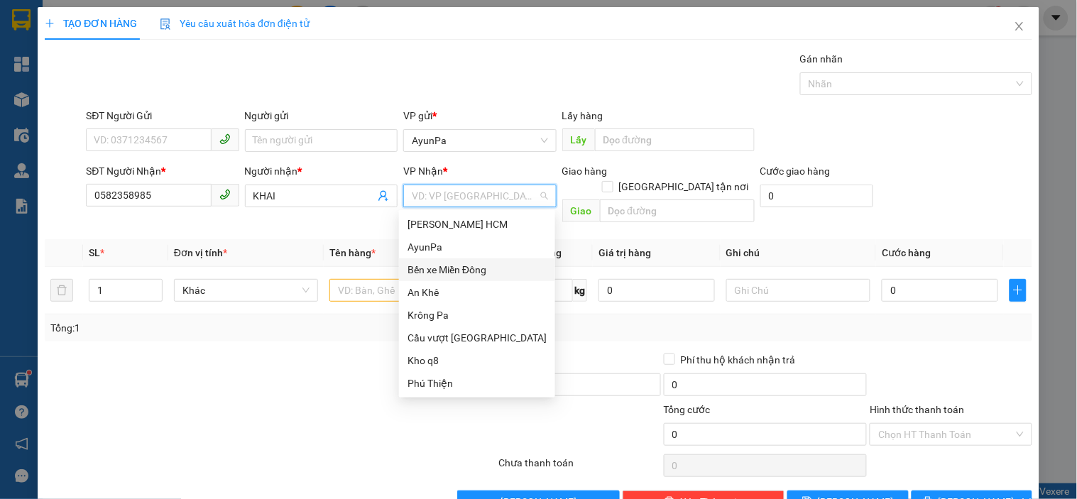
click at [450, 271] on div "Bến xe Miền Đông" at bounding box center [476, 270] width 139 height 16
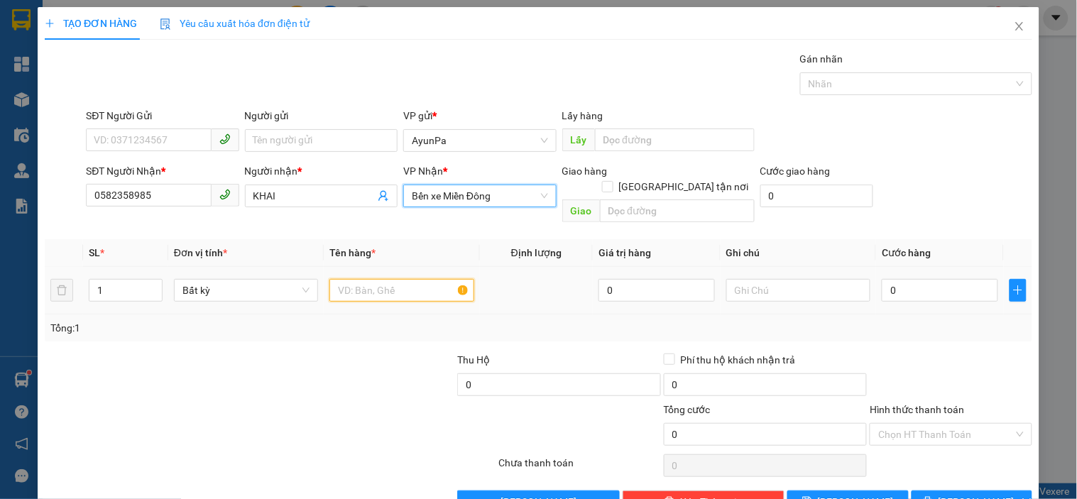
click at [368, 279] on input "text" at bounding box center [401, 290] width 144 height 23
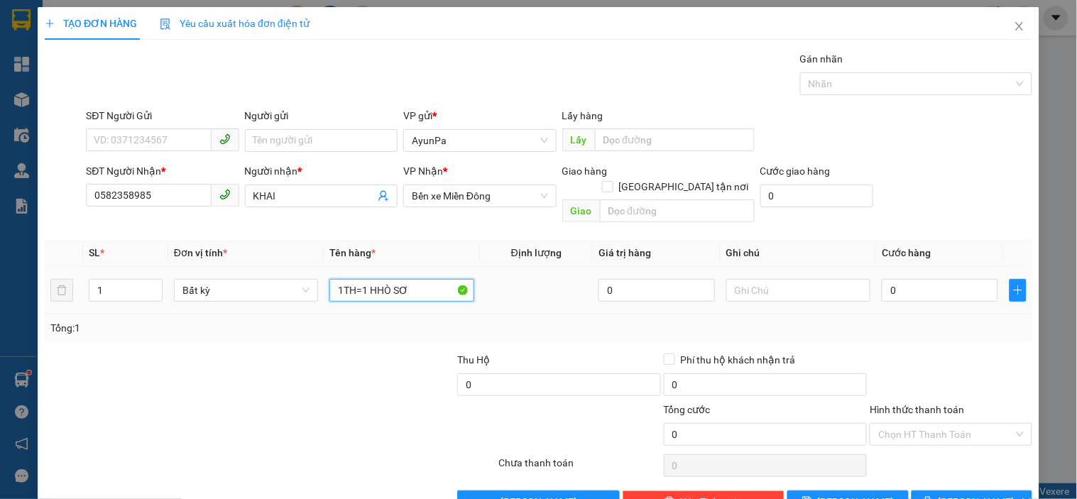
click at [359, 279] on input "1TH=1 HHÒ SƠ" at bounding box center [401, 290] width 144 height 23
click at [379, 280] on input "1TH+1 HHÒ SƠ" at bounding box center [401, 290] width 144 height 23
click at [377, 280] on input "1TH+1HÒ SƠ" at bounding box center [401, 290] width 144 height 23
type input "1TH+1HỒ SƠ"
click at [139, 280] on input "1" at bounding box center [125, 290] width 72 height 21
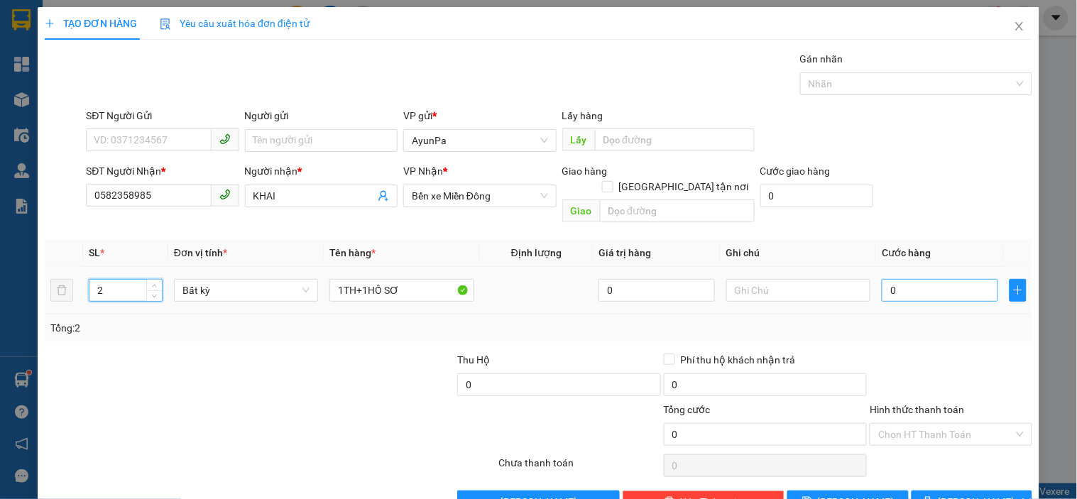
type input "2"
click at [943, 279] on input "0" at bounding box center [940, 290] width 116 height 23
type input "8"
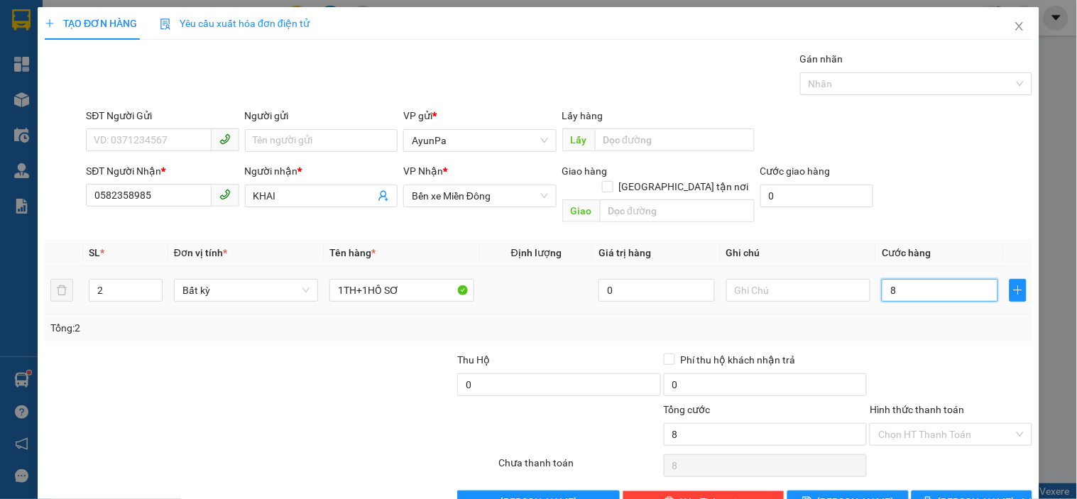
type input "80"
type input "80.000"
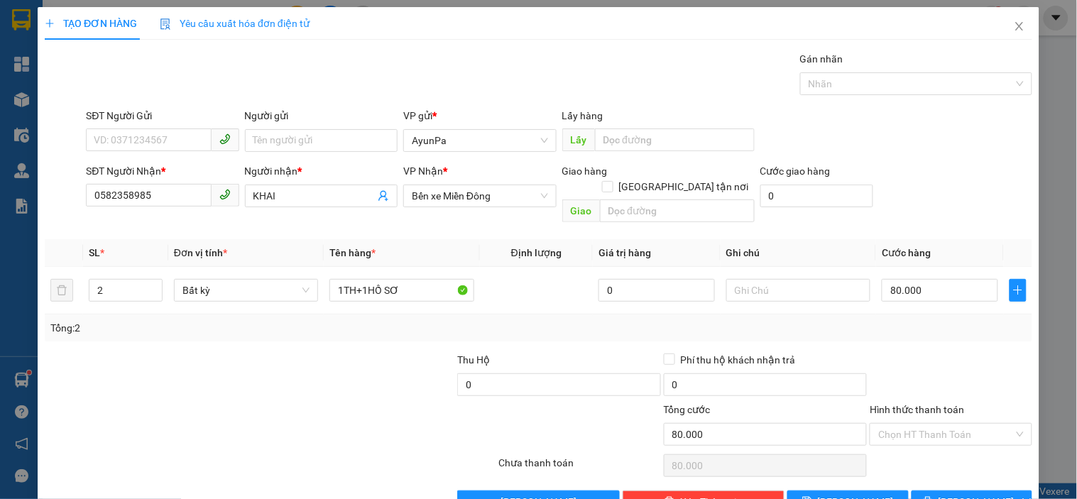
drag, startPoint x: 939, startPoint y: 314, endPoint x: 939, endPoint y: 359, distance: 44.7
click at [939, 327] on div "Transit Pickup Surcharge Ids Transit Deliver Surcharge Ids Transit Deliver Surc…" at bounding box center [538, 282] width 987 height 462
click at [933, 425] on input "Hình thức thanh toán" at bounding box center [945, 434] width 135 height 21
click at [912, 443] on div "Tại văn phòng" at bounding box center [941, 447] width 143 height 16
type input "0"
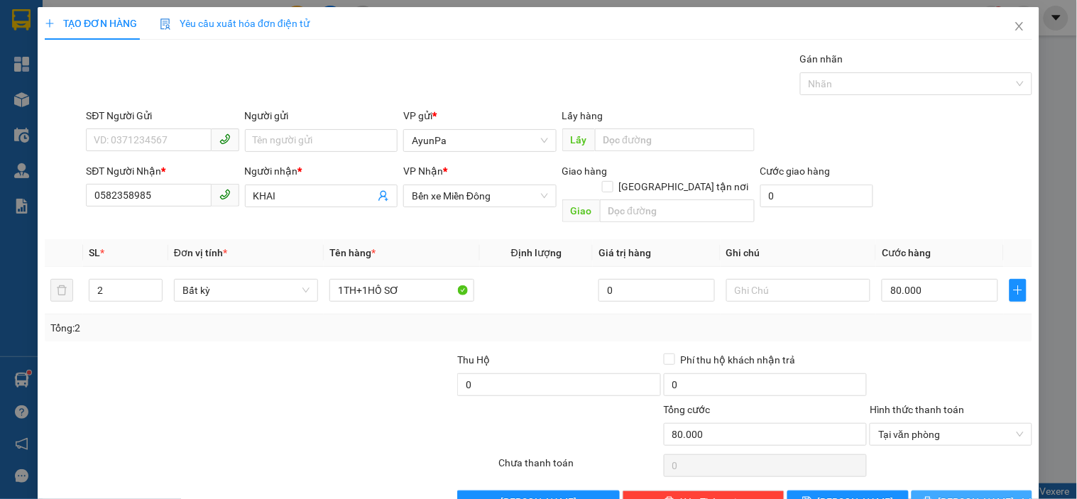
click at [933, 496] on icon "printer" at bounding box center [928, 501] width 10 height 10
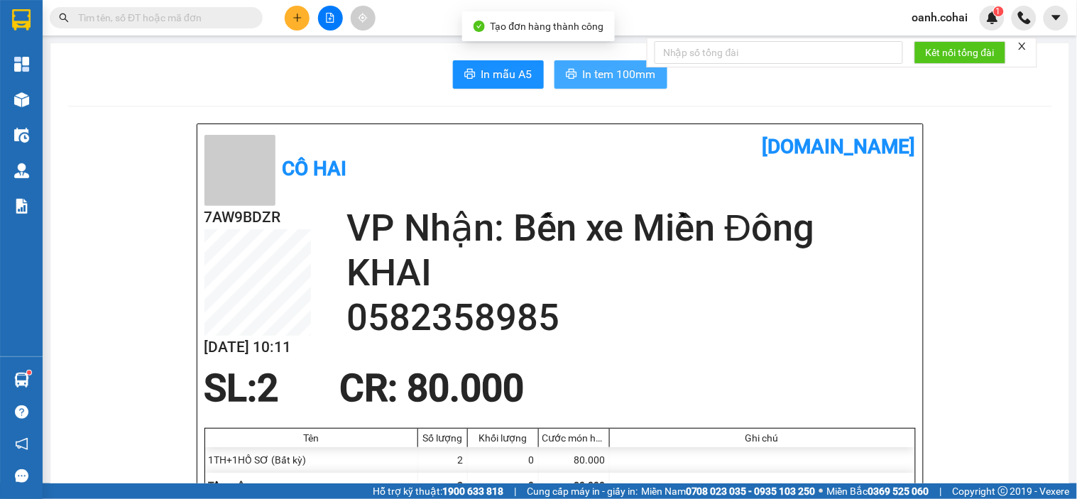
click at [628, 82] on span "In tem 100mm" at bounding box center [619, 74] width 73 height 18
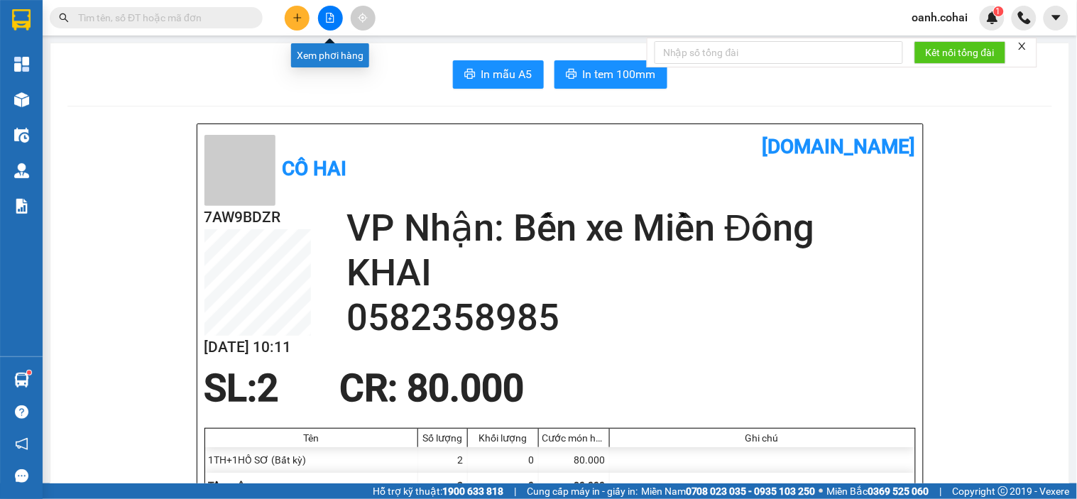
click at [325, 20] on icon "file-add" at bounding box center [330, 18] width 10 height 10
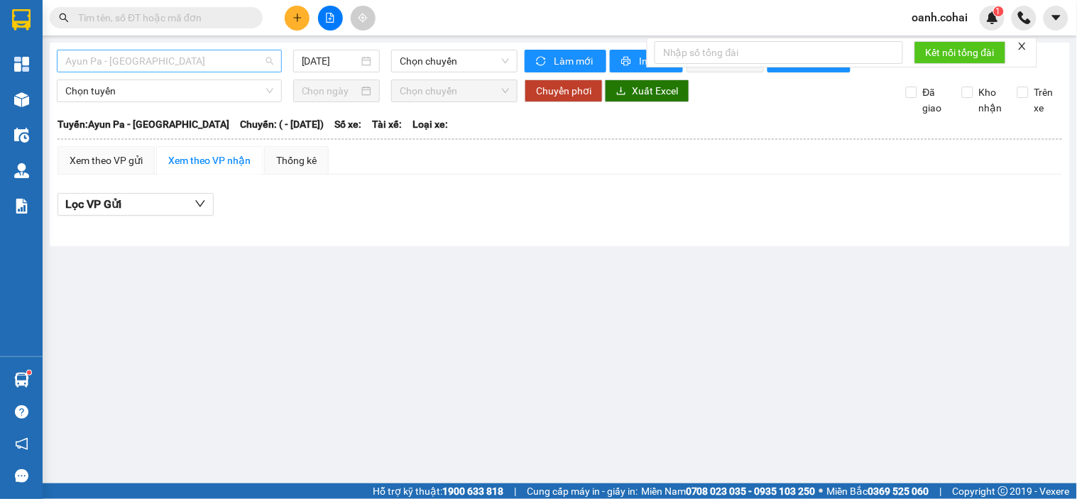
click at [226, 60] on span "Ayun Pa - [GEOGRAPHIC_DATA]" at bounding box center [169, 60] width 208 height 21
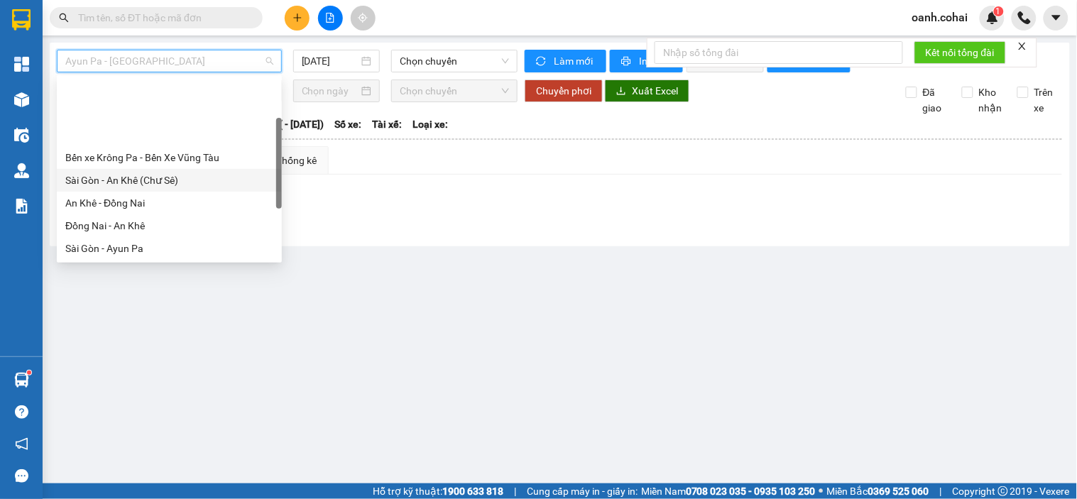
scroll to position [79, 0]
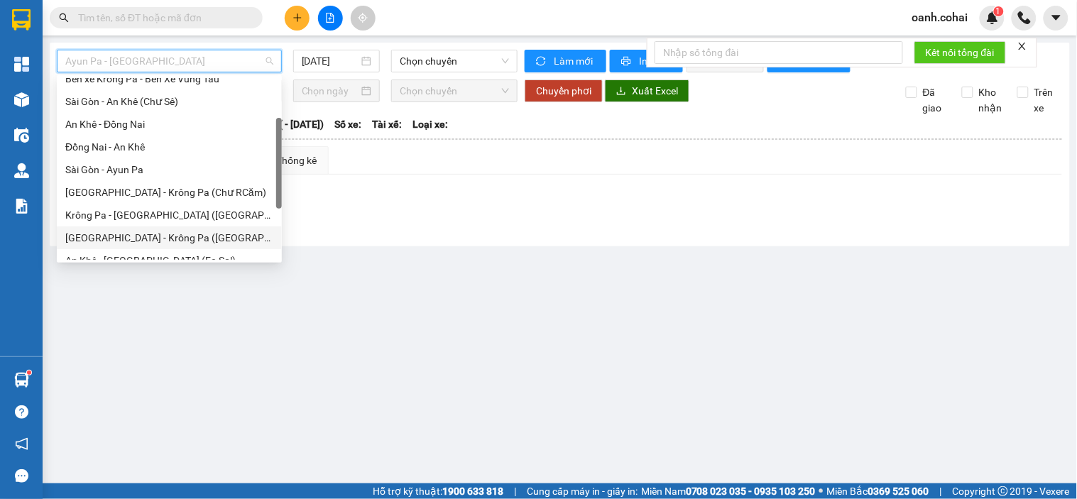
click at [153, 230] on div "[GEOGRAPHIC_DATA] - Krông Pa ([GEOGRAPHIC_DATA])" at bounding box center [169, 238] width 208 height 16
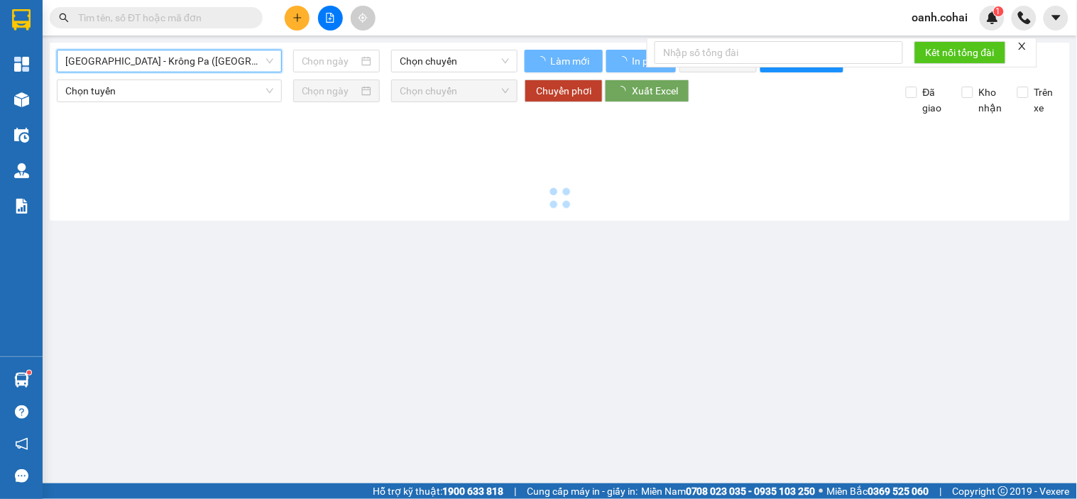
type input "[DATE]"
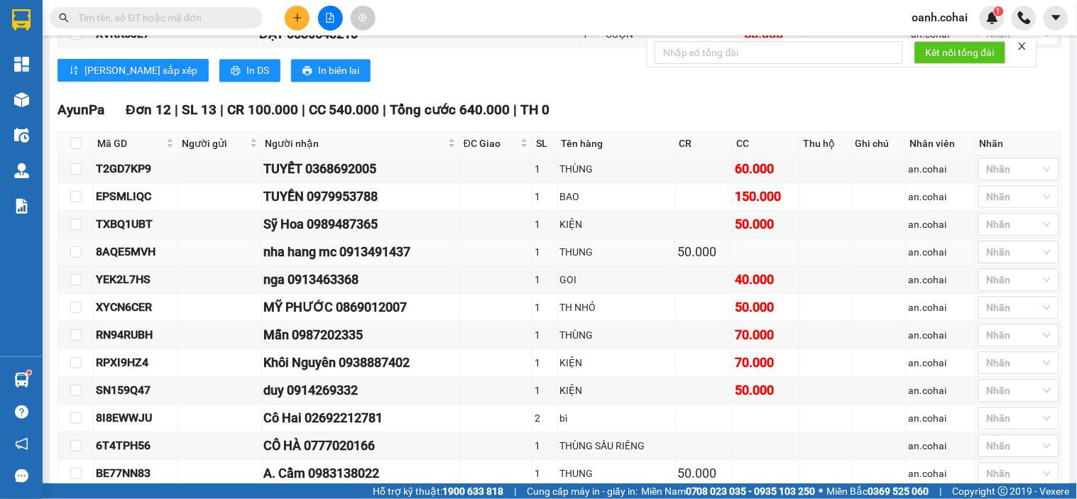
scroll to position [868, 0]
